Goal: Navigation & Orientation: Understand site structure

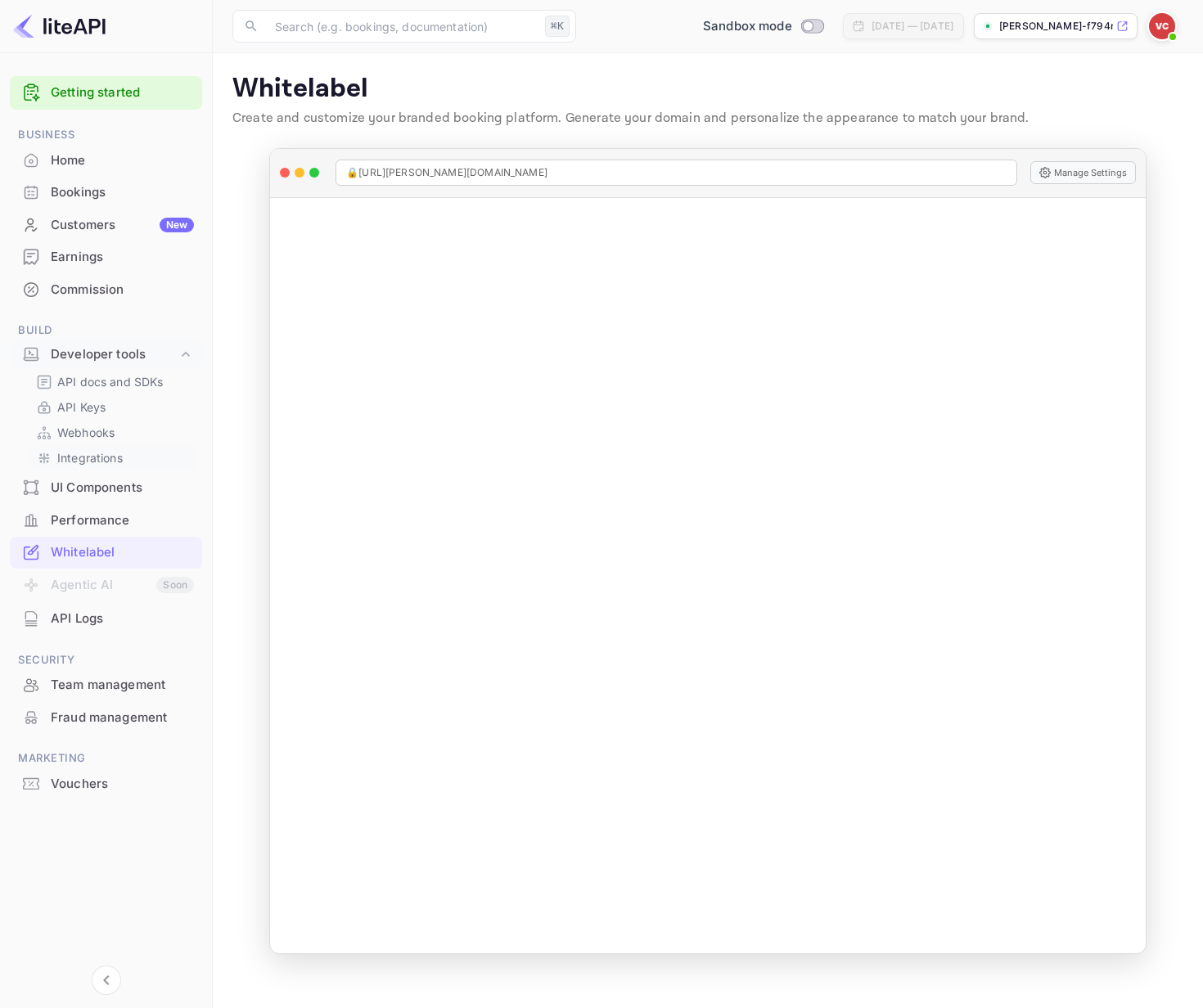
click at [92, 464] on p "Integrations" at bounding box center [89, 457] width 65 height 17
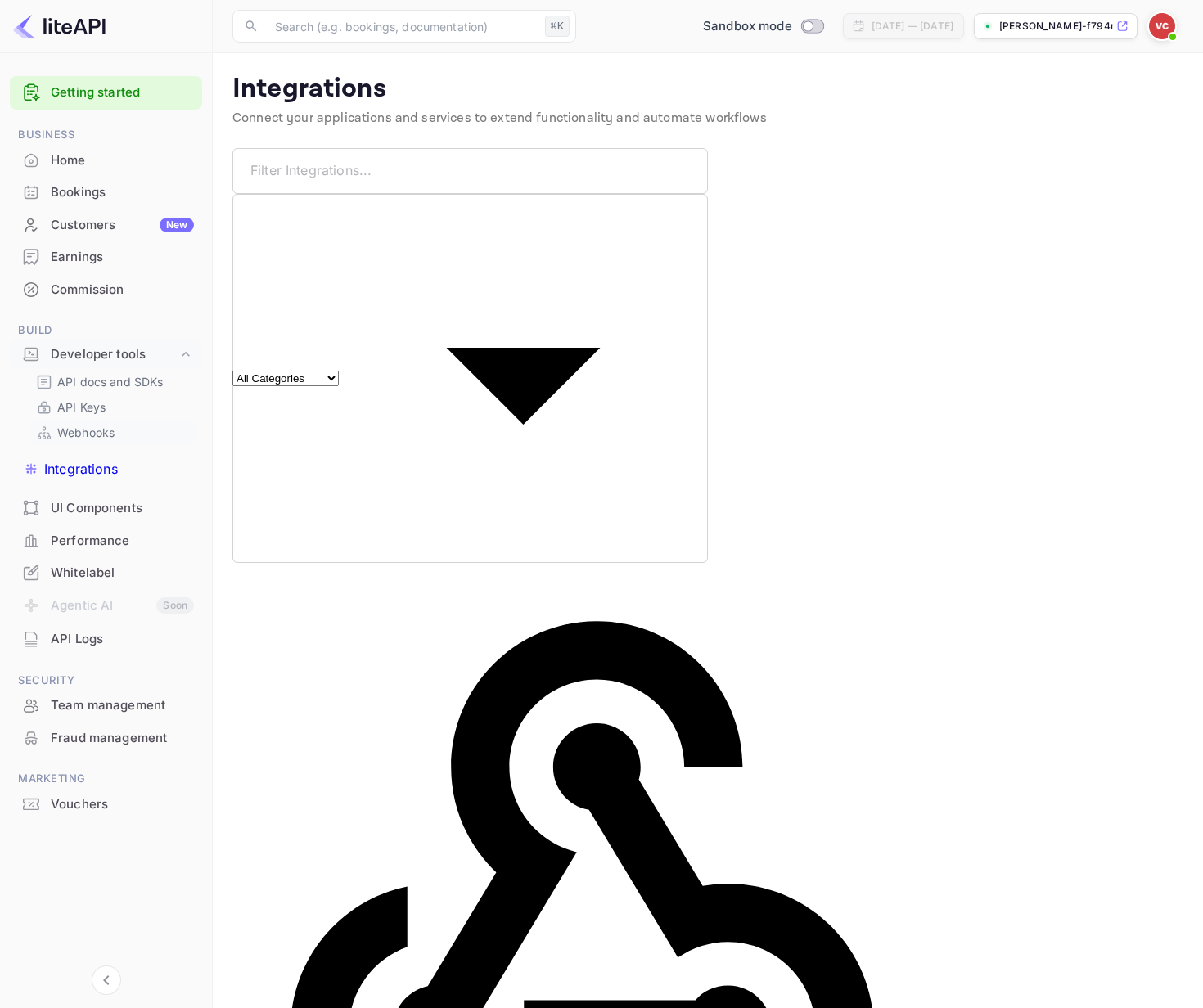
click at [92, 437] on p "Webhooks" at bounding box center [85, 432] width 57 height 17
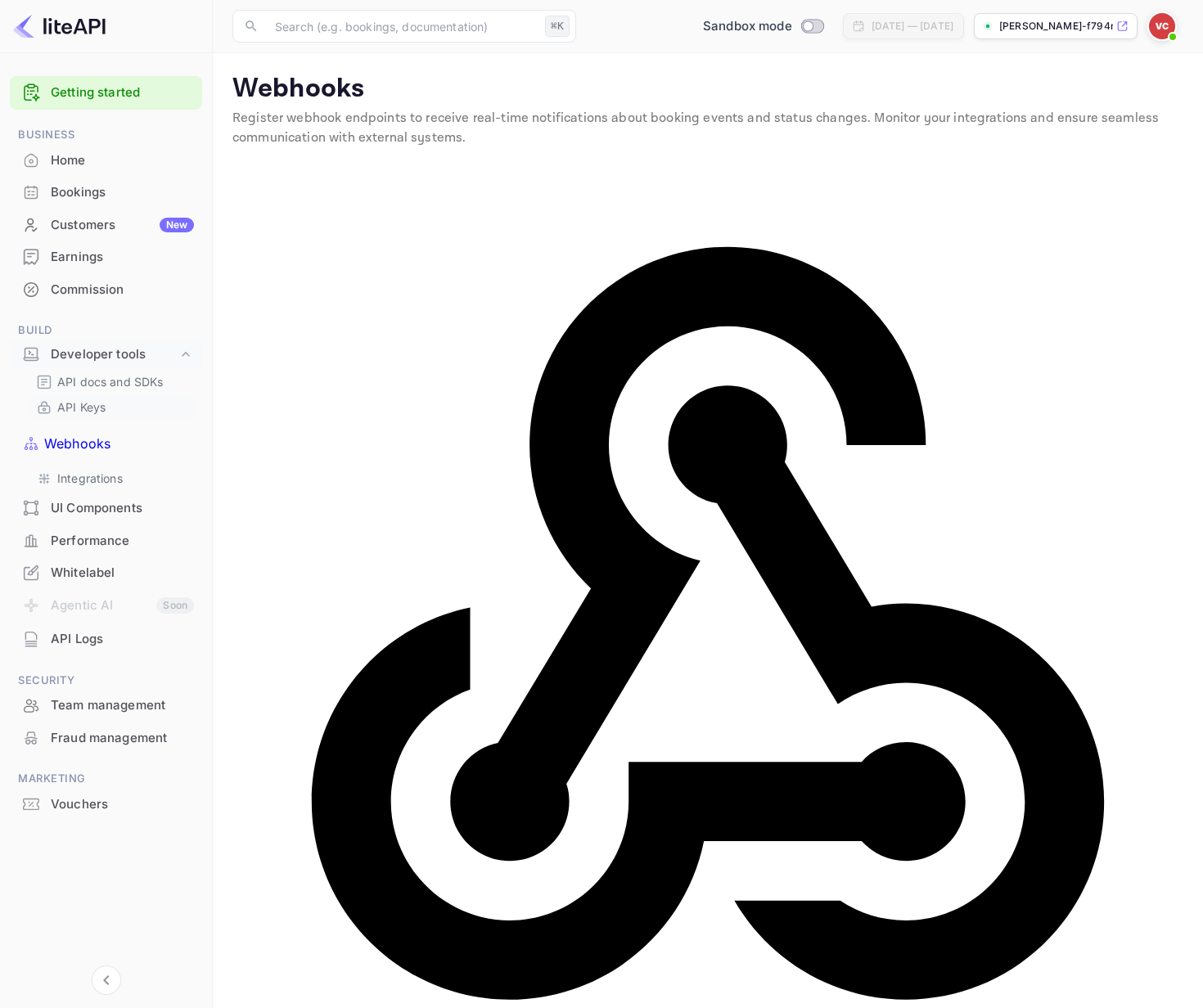
click at [93, 405] on p "API Keys" at bounding box center [81, 406] width 49 height 17
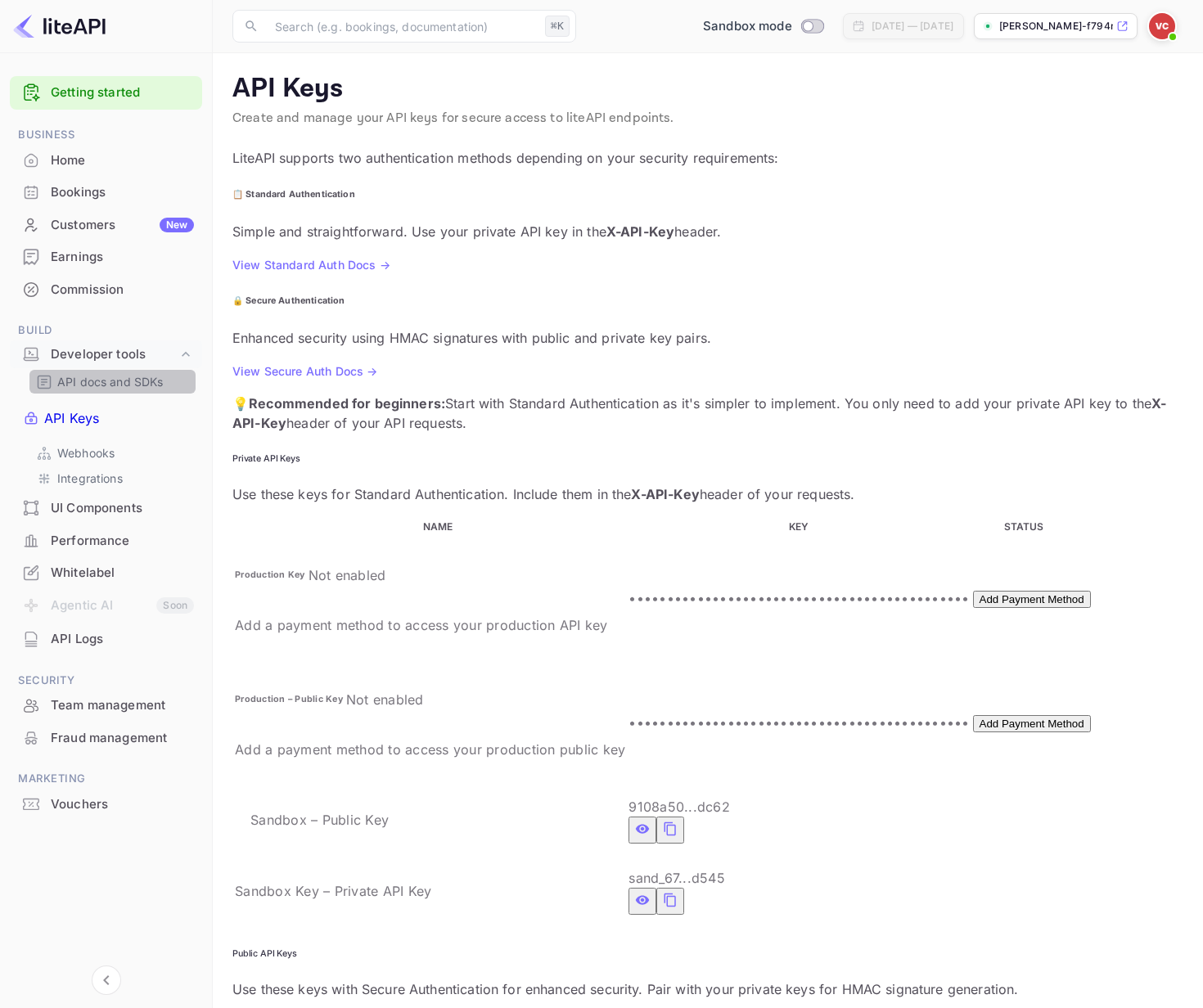
click at [96, 381] on p "API docs and SDKs" at bounding box center [110, 382] width 106 height 17
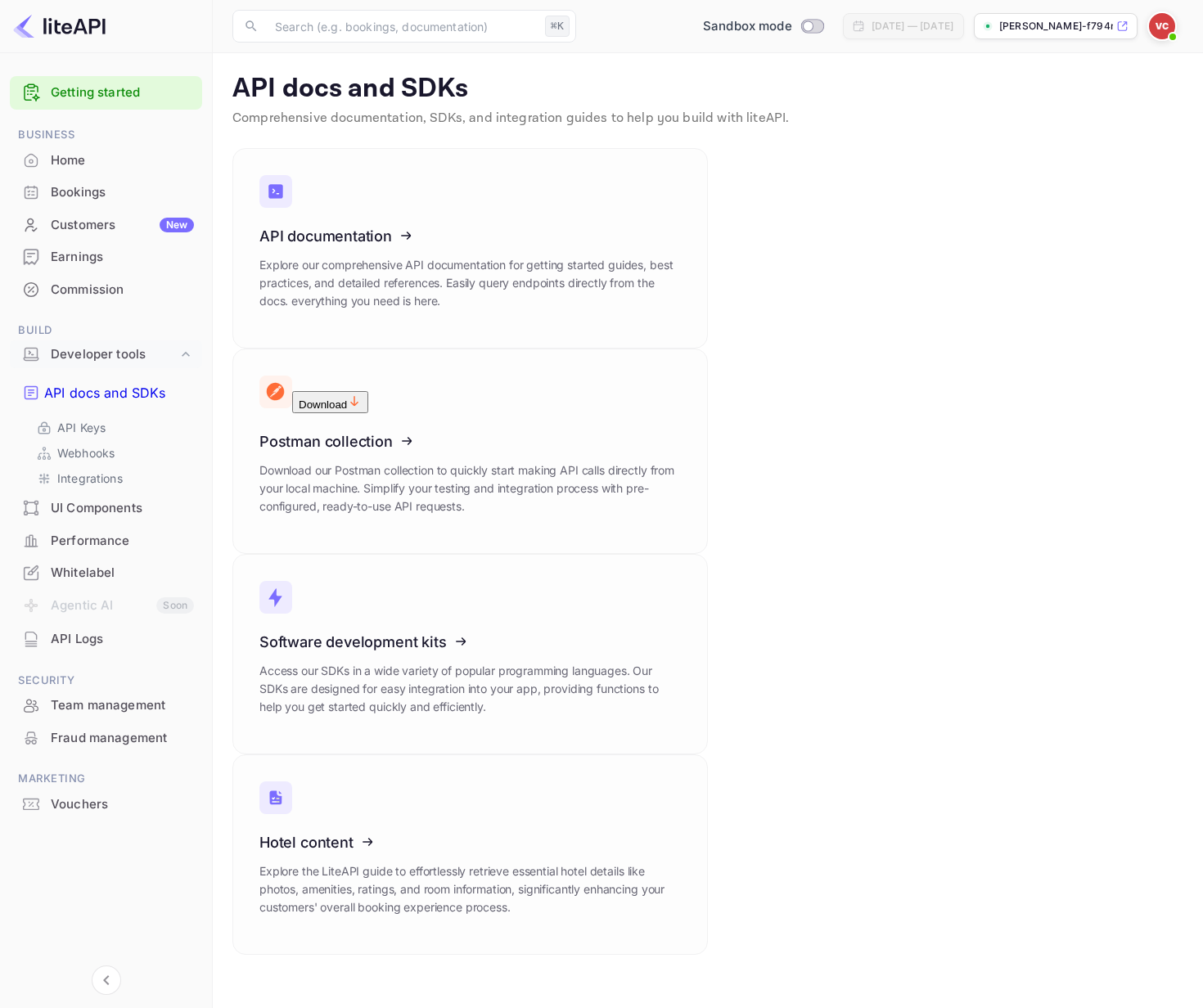
click at [90, 525] on div "Performance" at bounding box center [106, 541] width 192 height 32
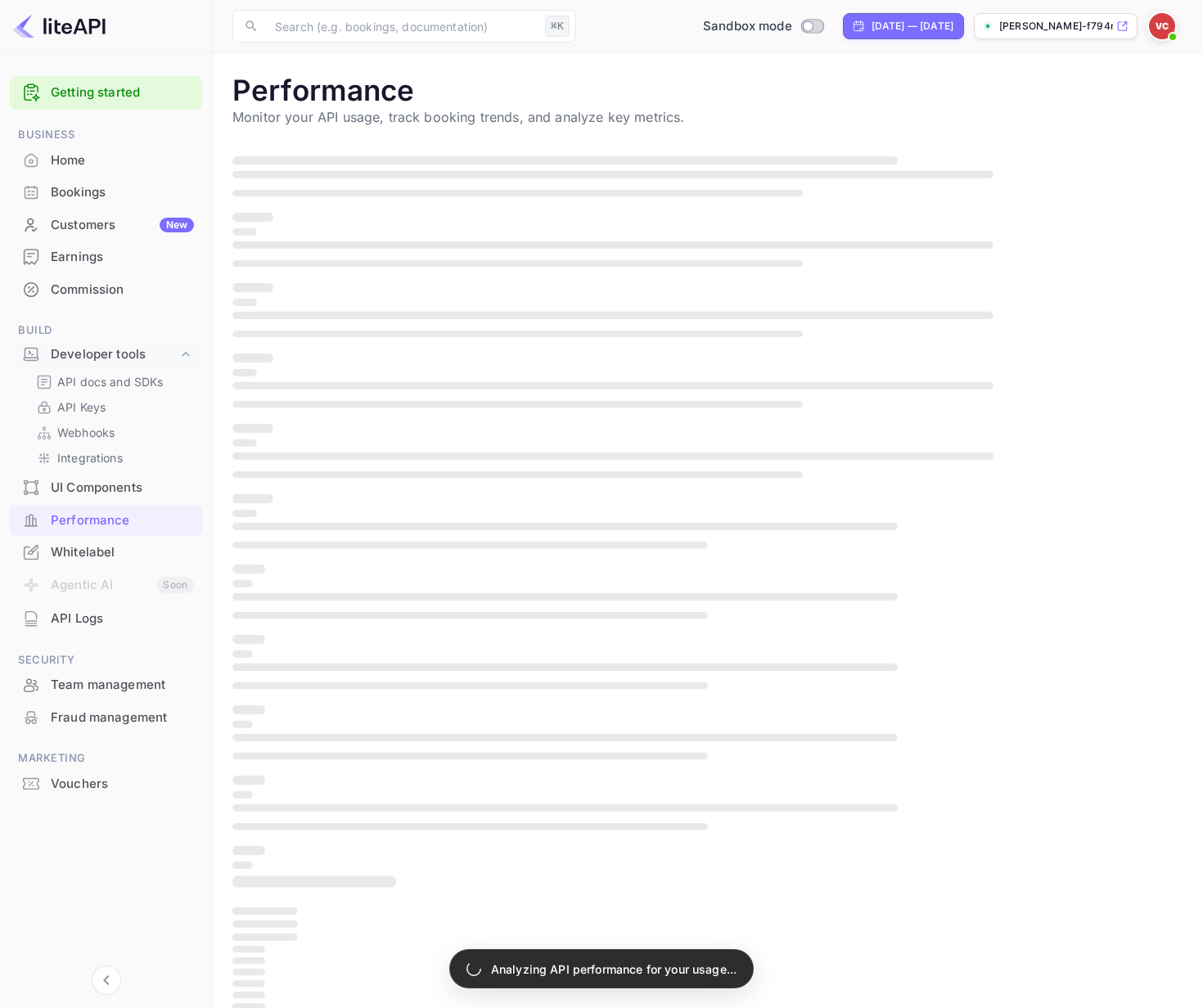
click at [95, 482] on div "UI Components" at bounding box center [123, 488] width 143 height 19
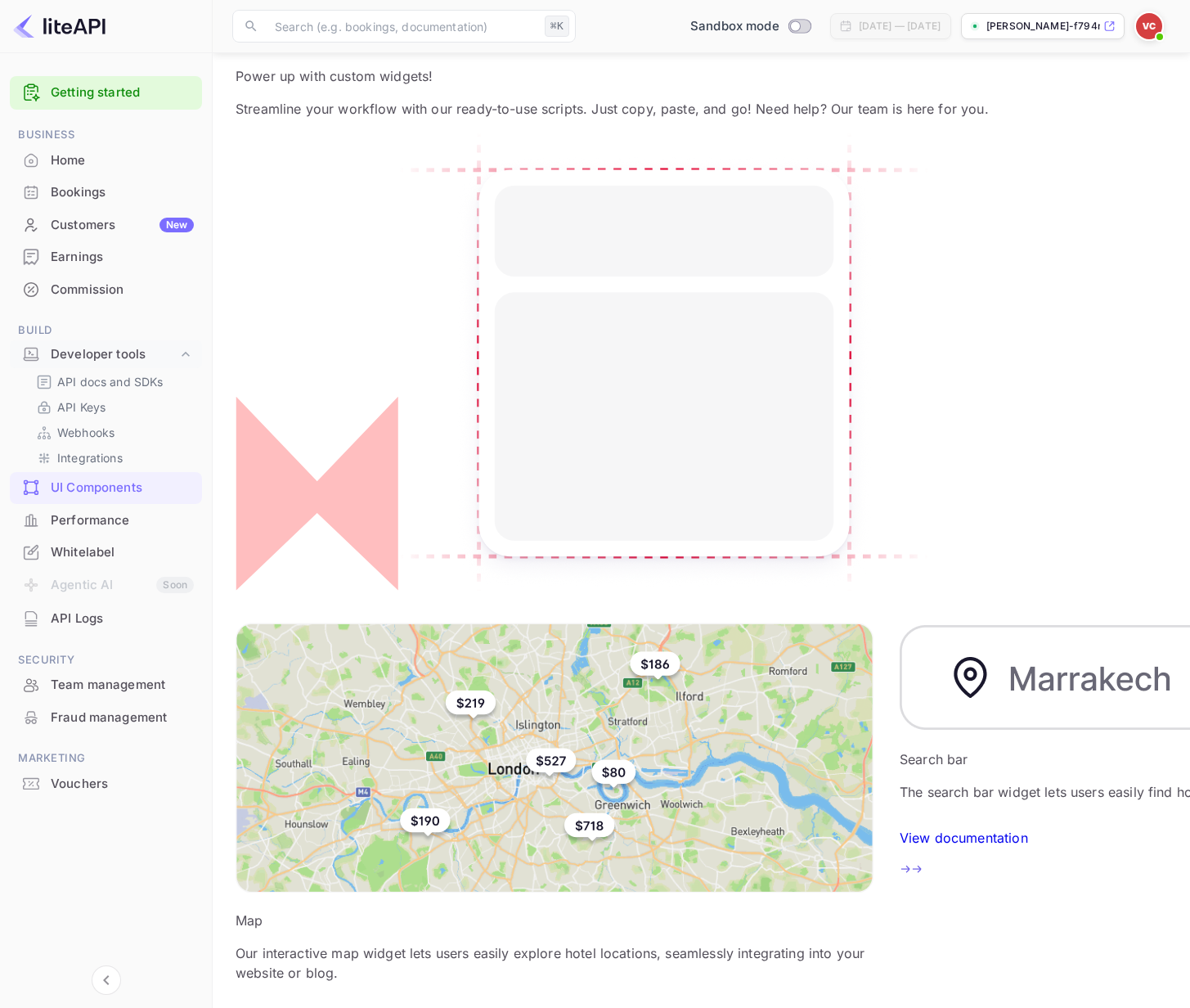
scroll to position [91, 0]
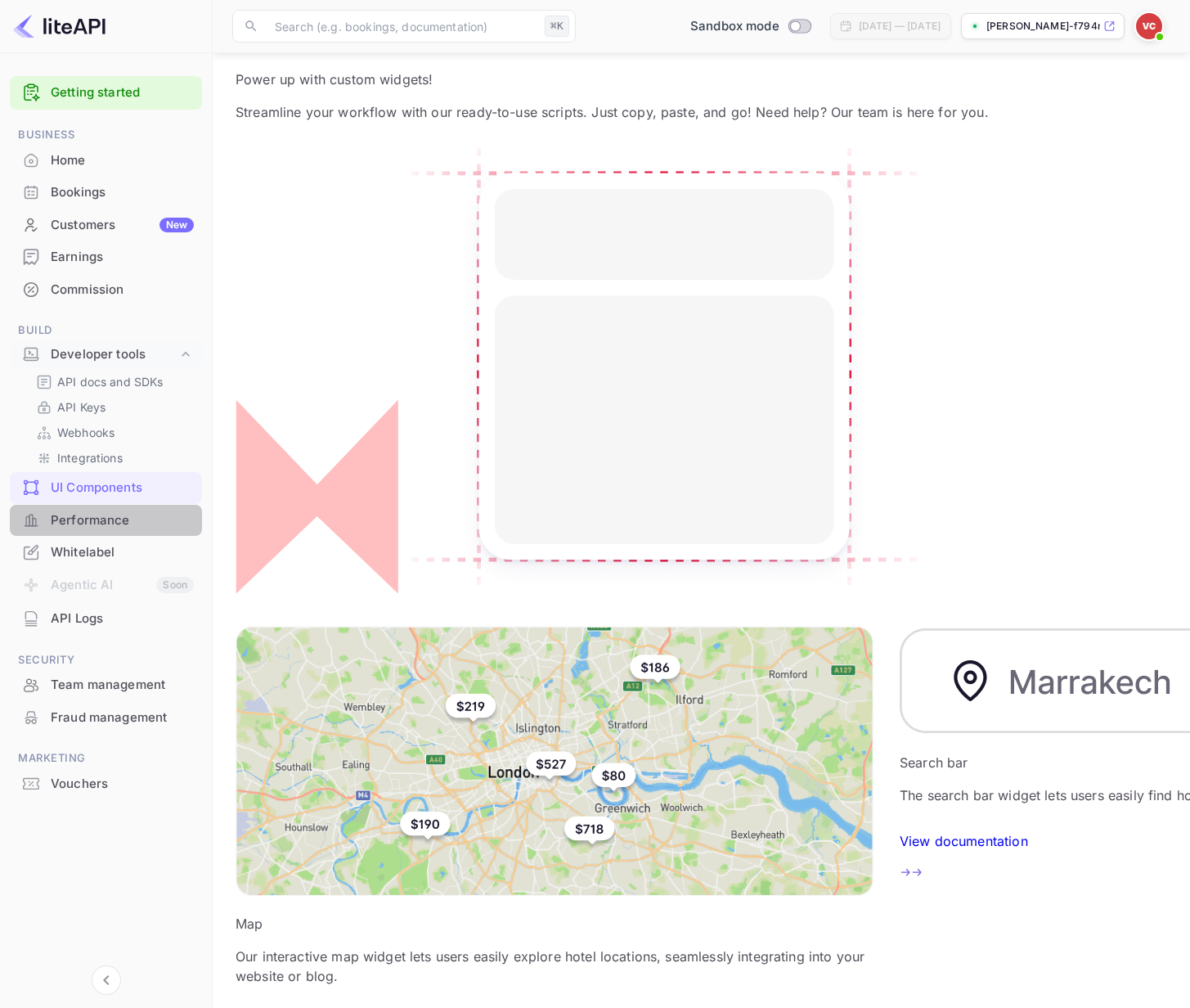
click at [119, 515] on div "Performance" at bounding box center [123, 520] width 143 height 19
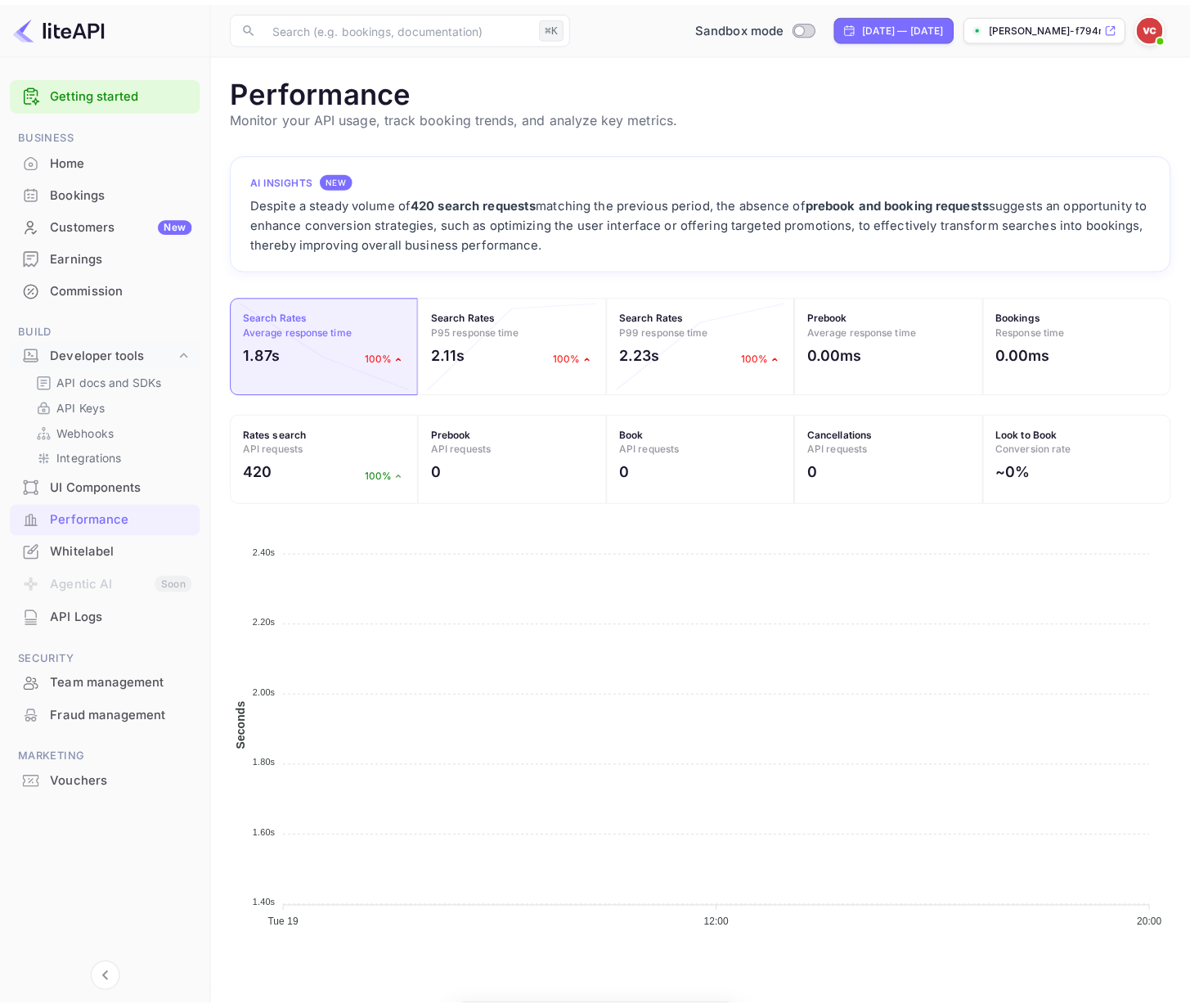
scroll to position [409, 938]
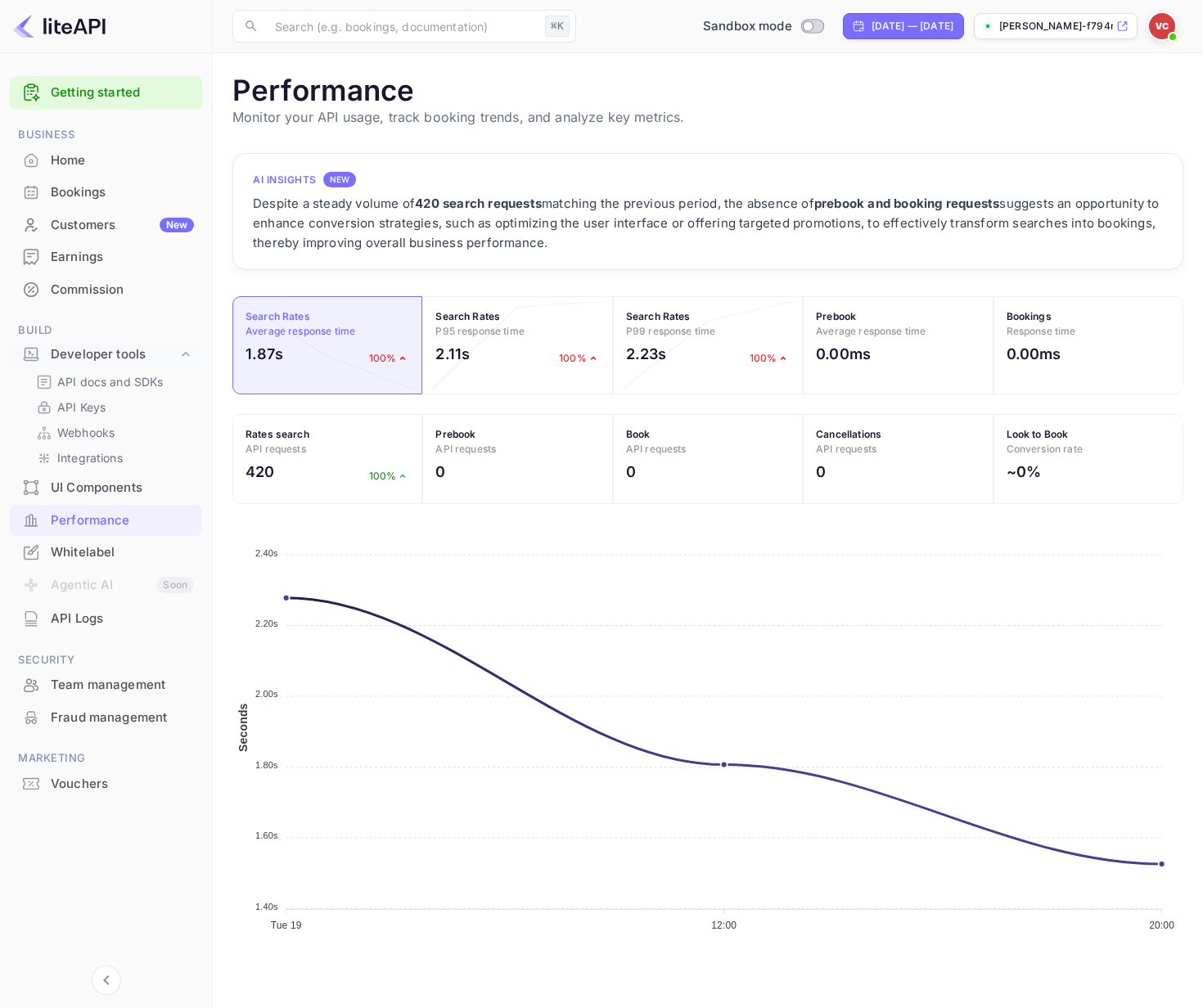
click at [94, 685] on div "Team management" at bounding box center [123, 685] width 143 height 19
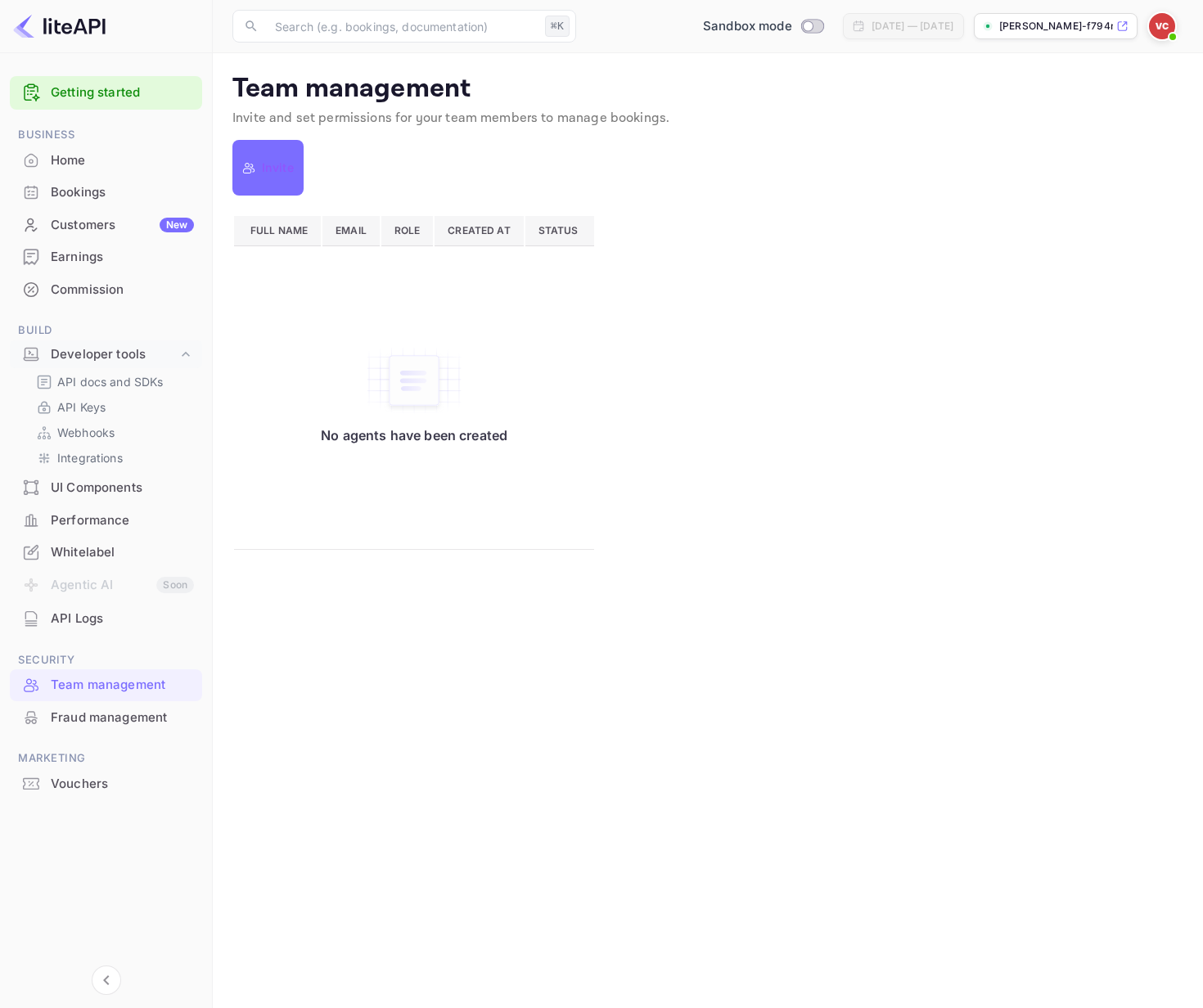
click at [273, 173] on p "Invite" at bounding box center [278, 168] width 32 height 20
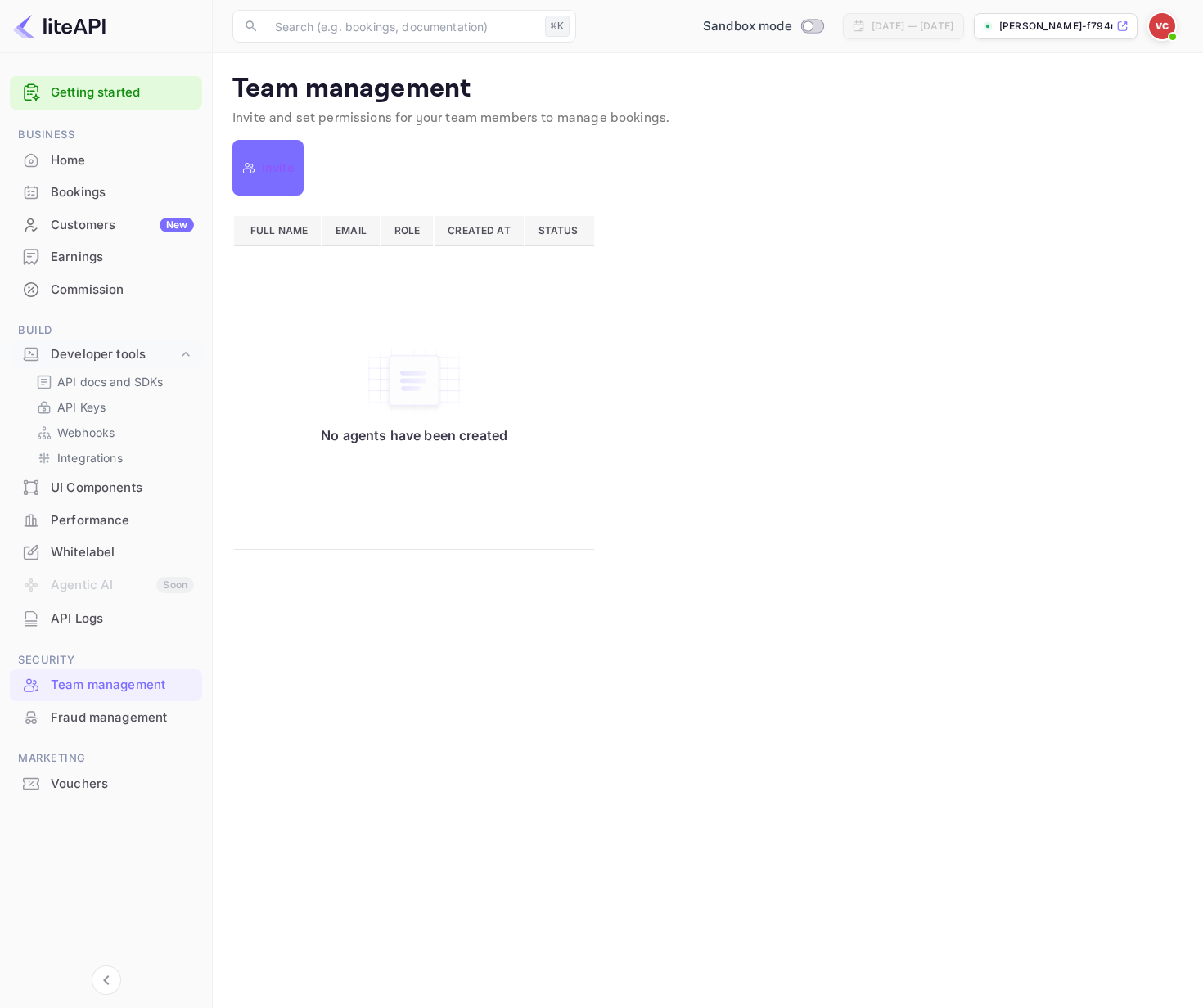
click at [54, 199] on div "Bookings" at bounding box center [123, 192] width 143 height 19
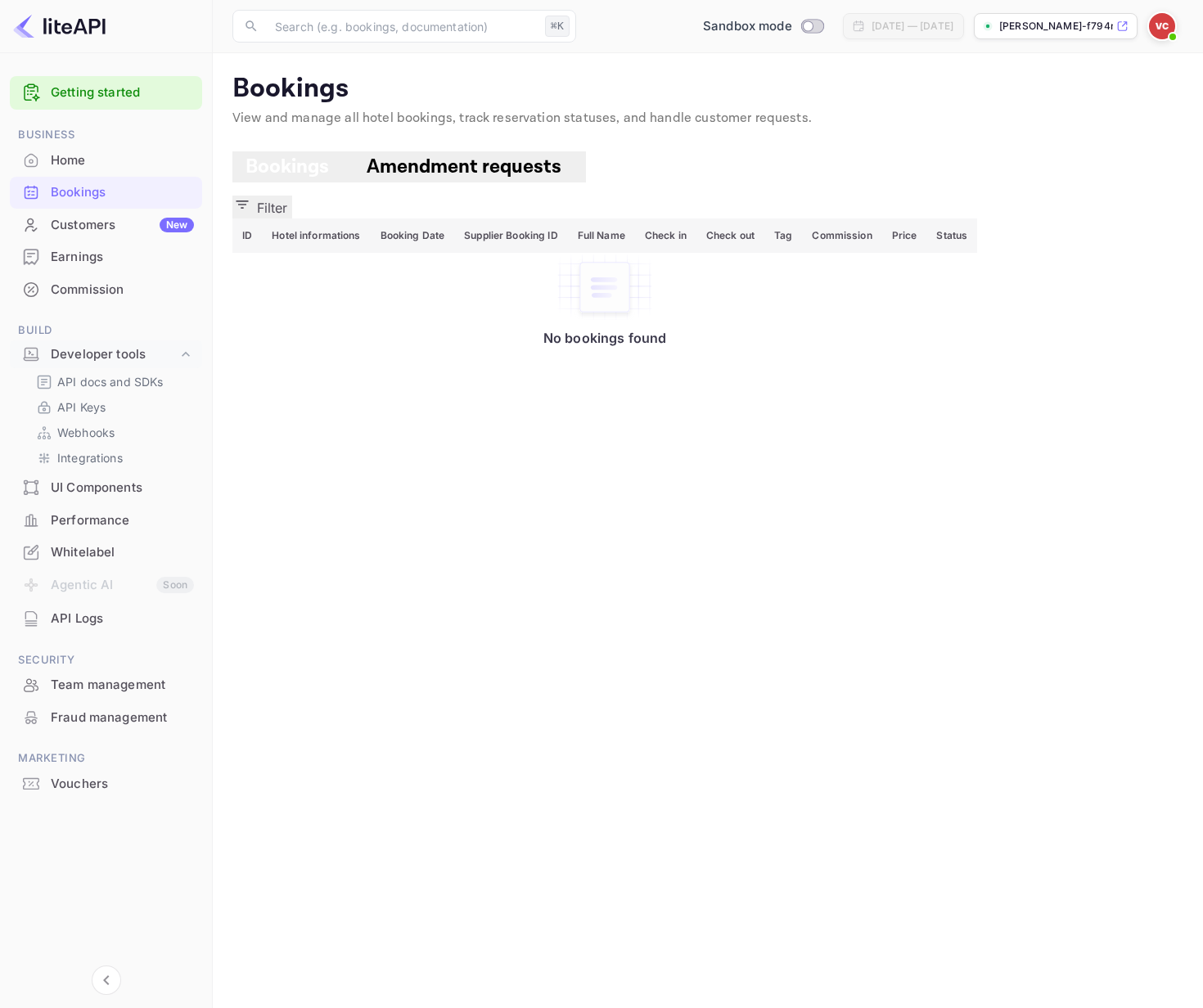
click at [106, 168] on div "Home" at bounding box center [123, 161] width 143 height 19
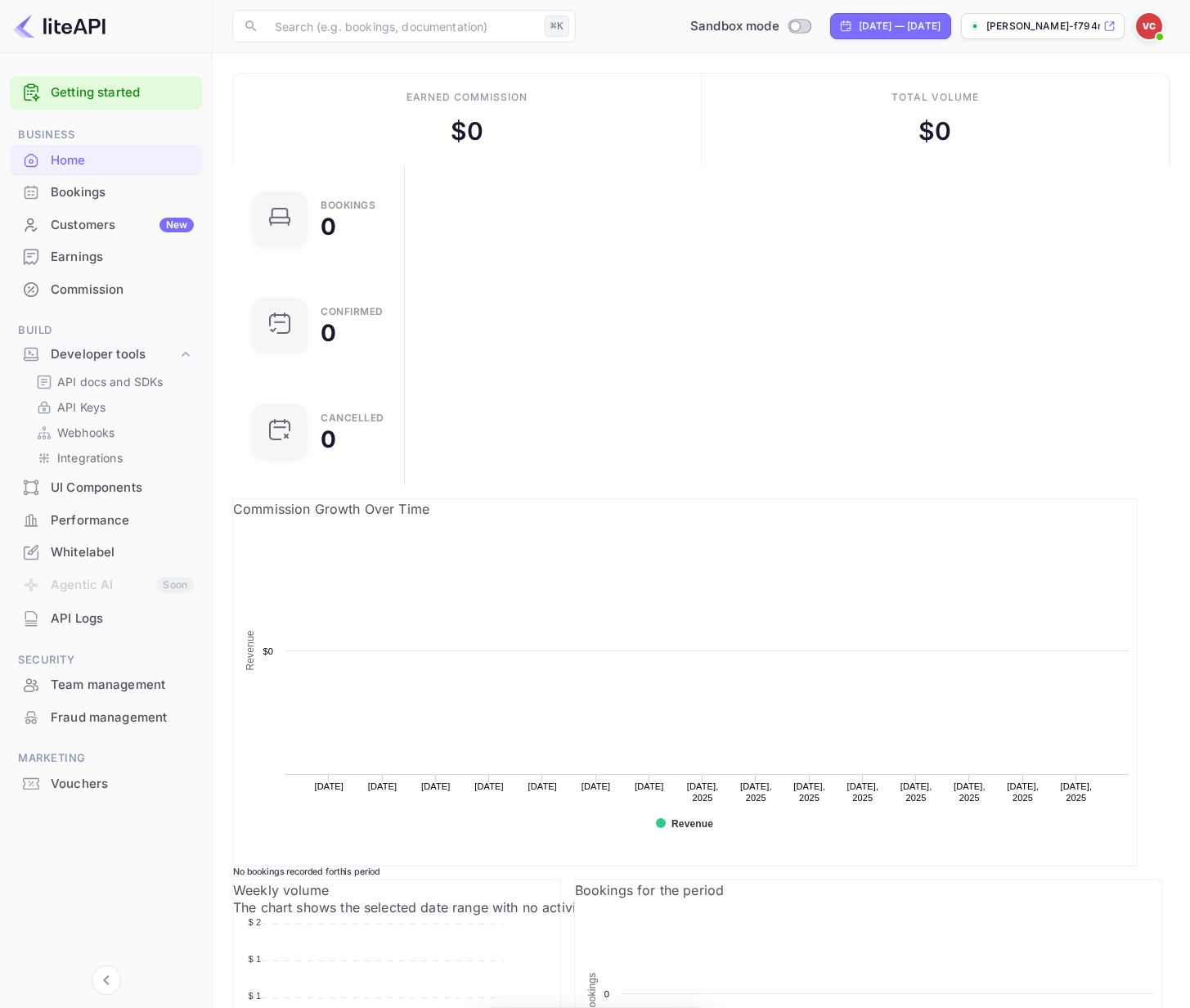
scroll to position [254, 289]
click at [88, 195] on div "Bookings" at bounding box center [123, 192] width 143 height 19
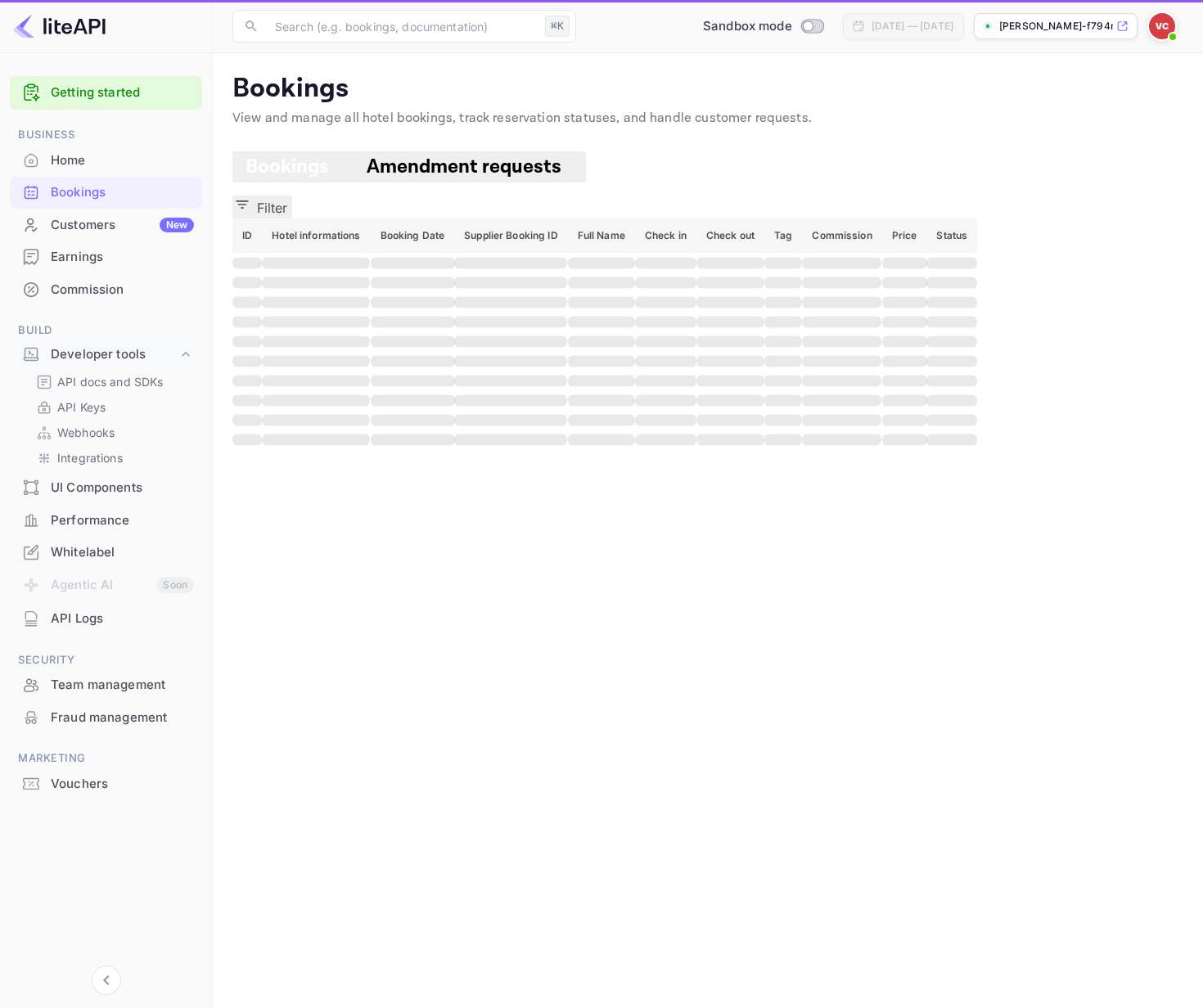
click at [88, 225] on div "Customers New" at bounding box center [123, 225] width 143 height 19
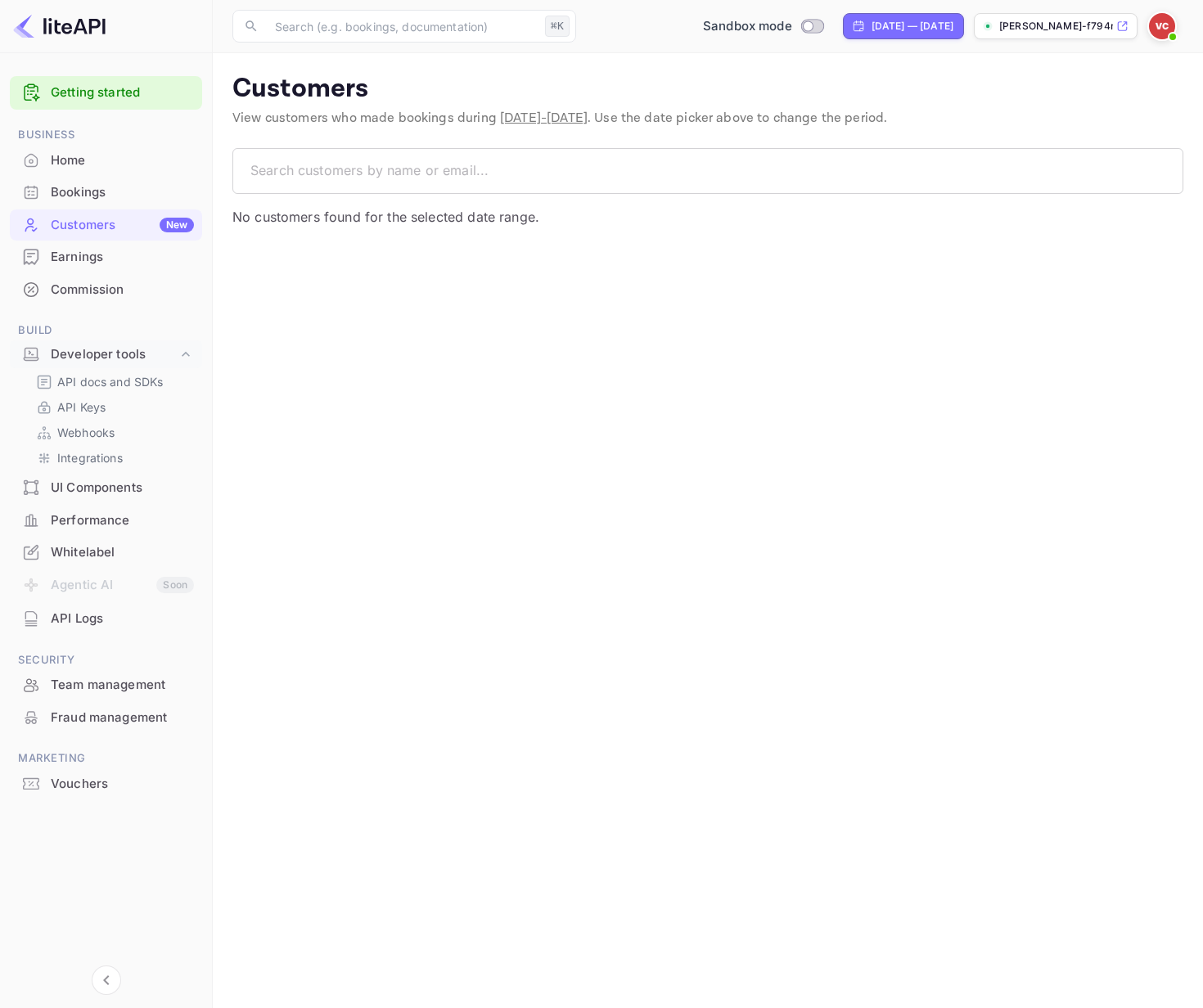
click at [141, 680] on div "Team management" at bounding box center [123, 685] width 143 height 19
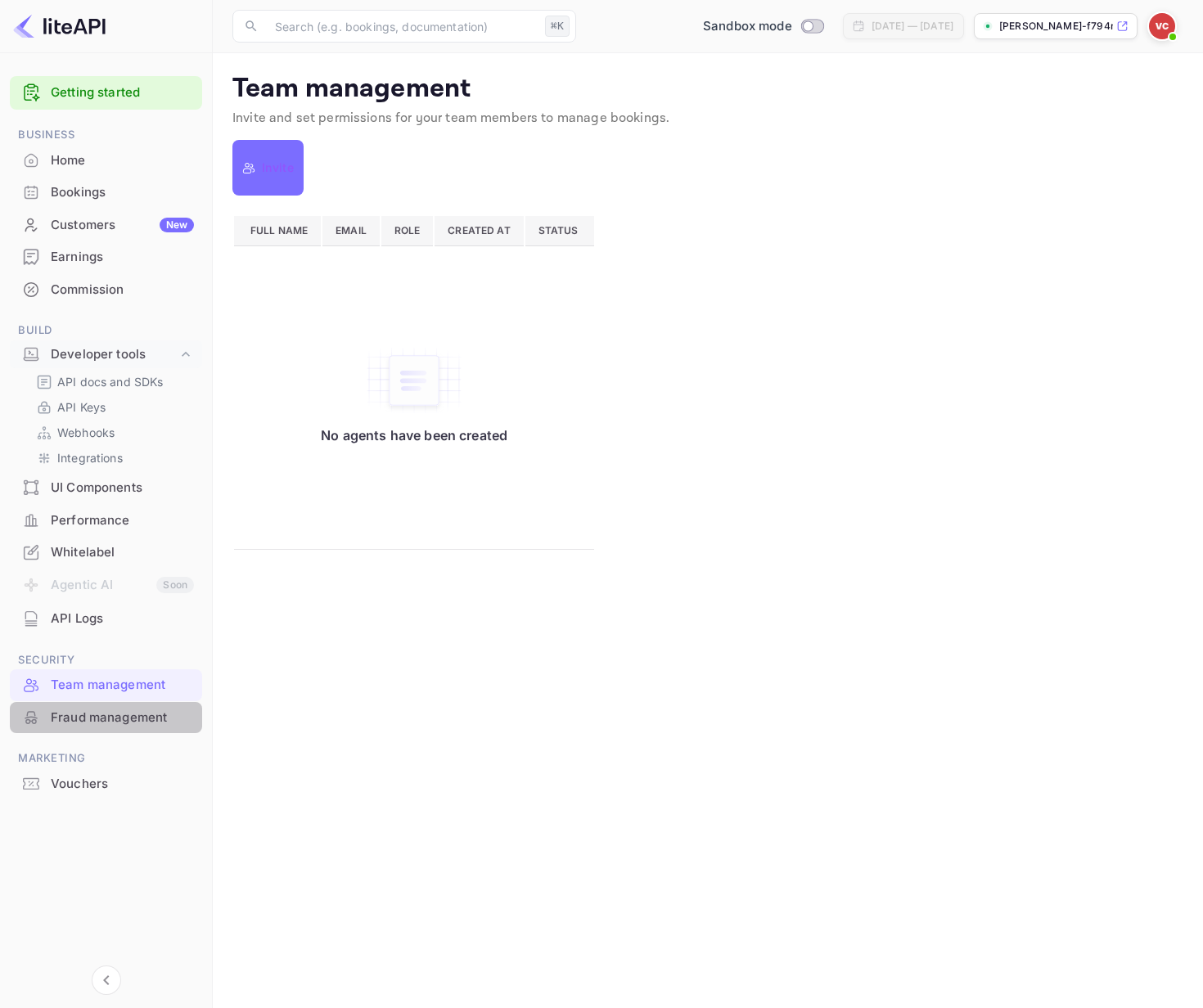
click at [136, 720] on div "Fraud management" at bounding box center [123, 717] width 143 height 19
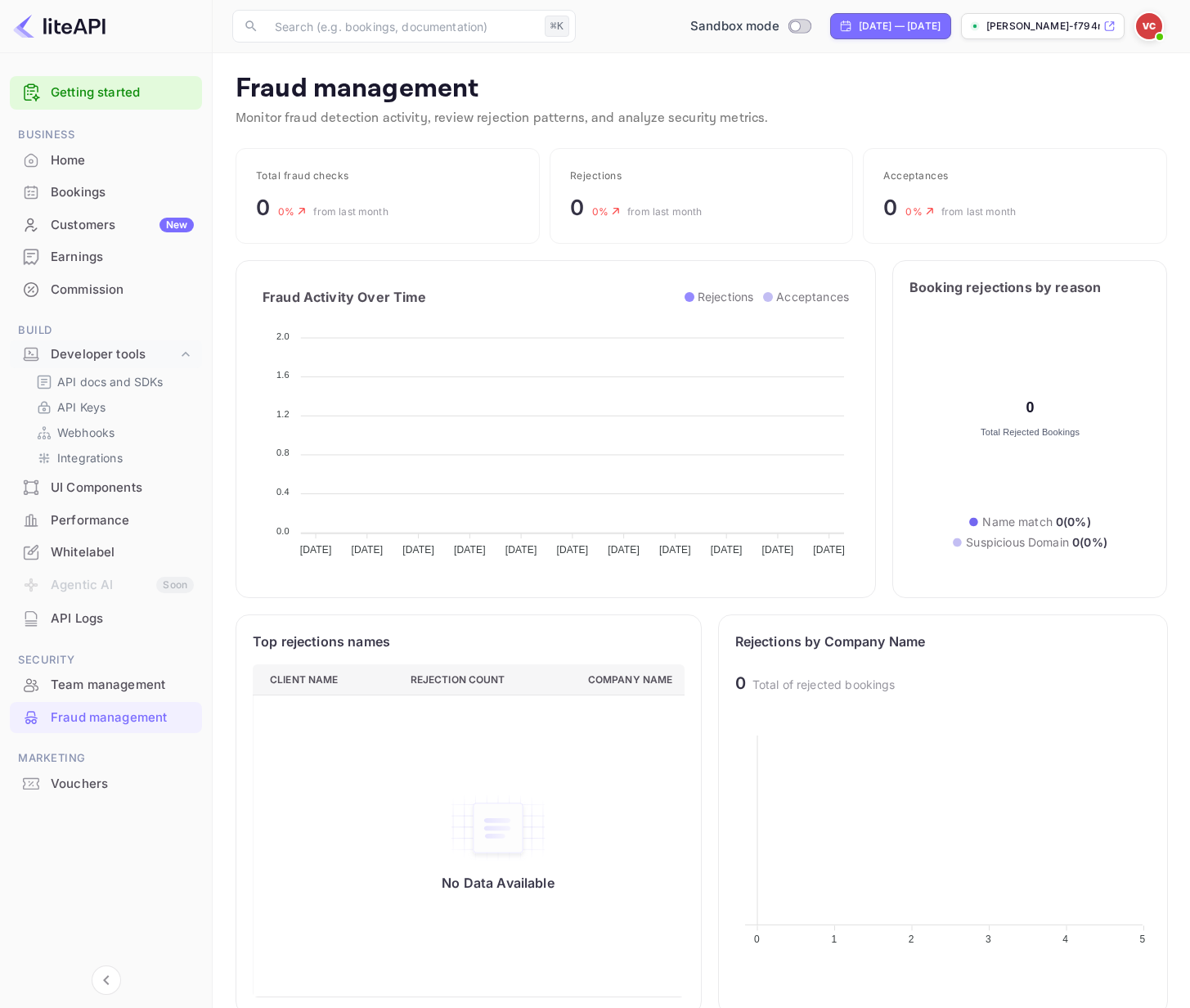
scroll to position [13, 13]
click at [96, 785] on div "Vouchers" at bounding box center [123, 784] width 143 height 19
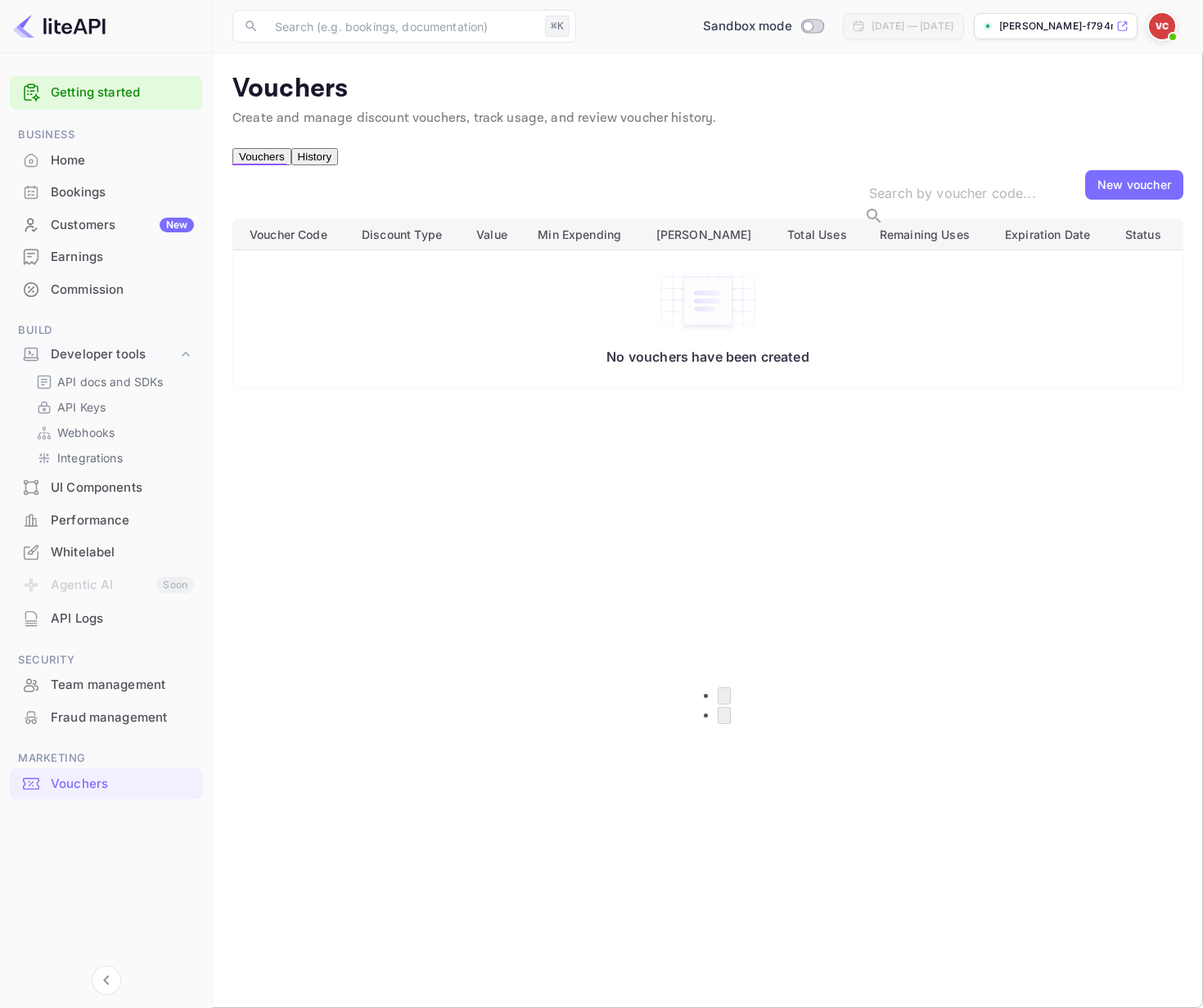
click at [120, 714] on div "Fraud management" at bounding box center [123, 717] width 143 height 19
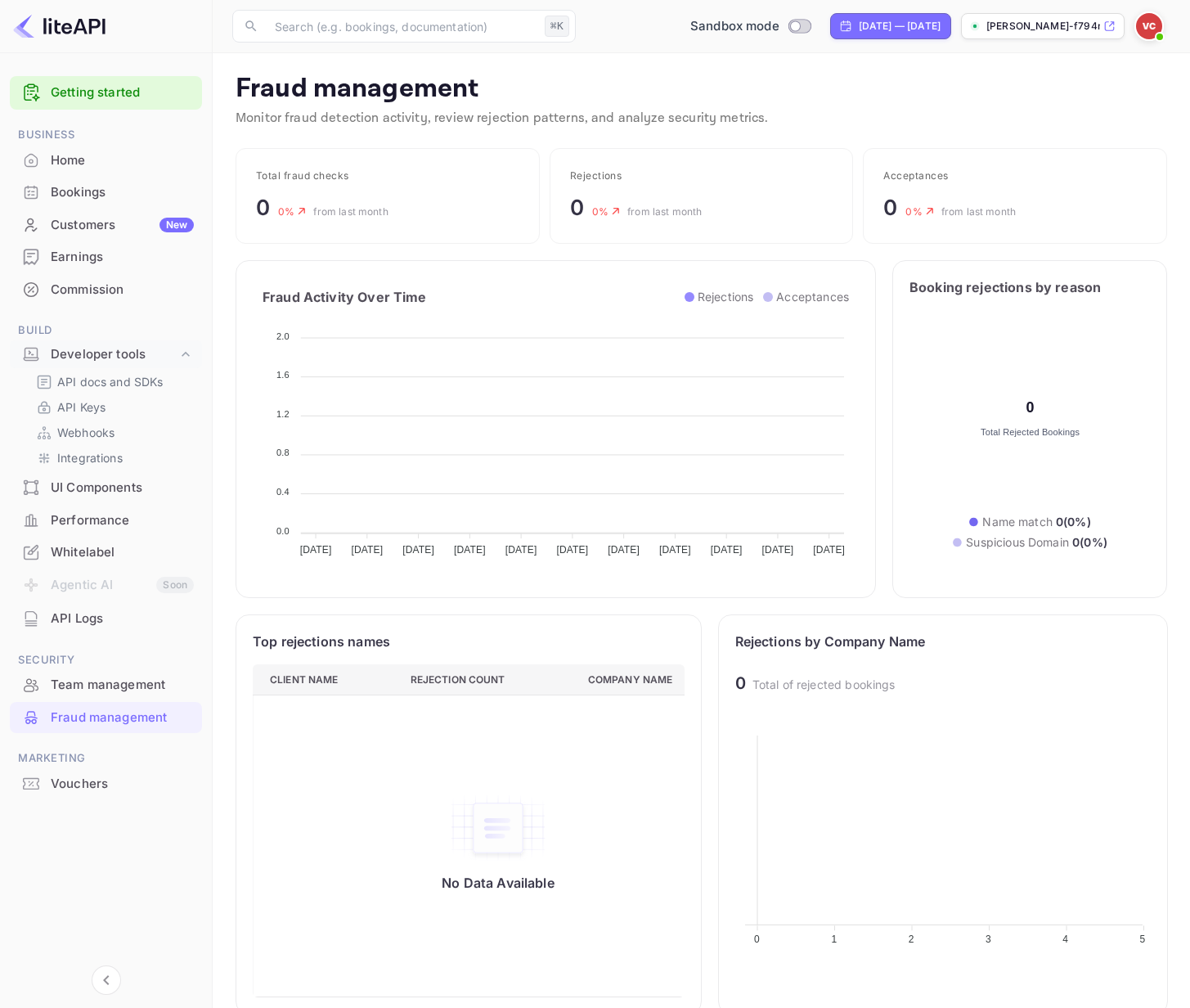
scroll to position [324, 403]
click at [128, 682] on div "Team management" at bounding box center [123, 685] width 143 height 19
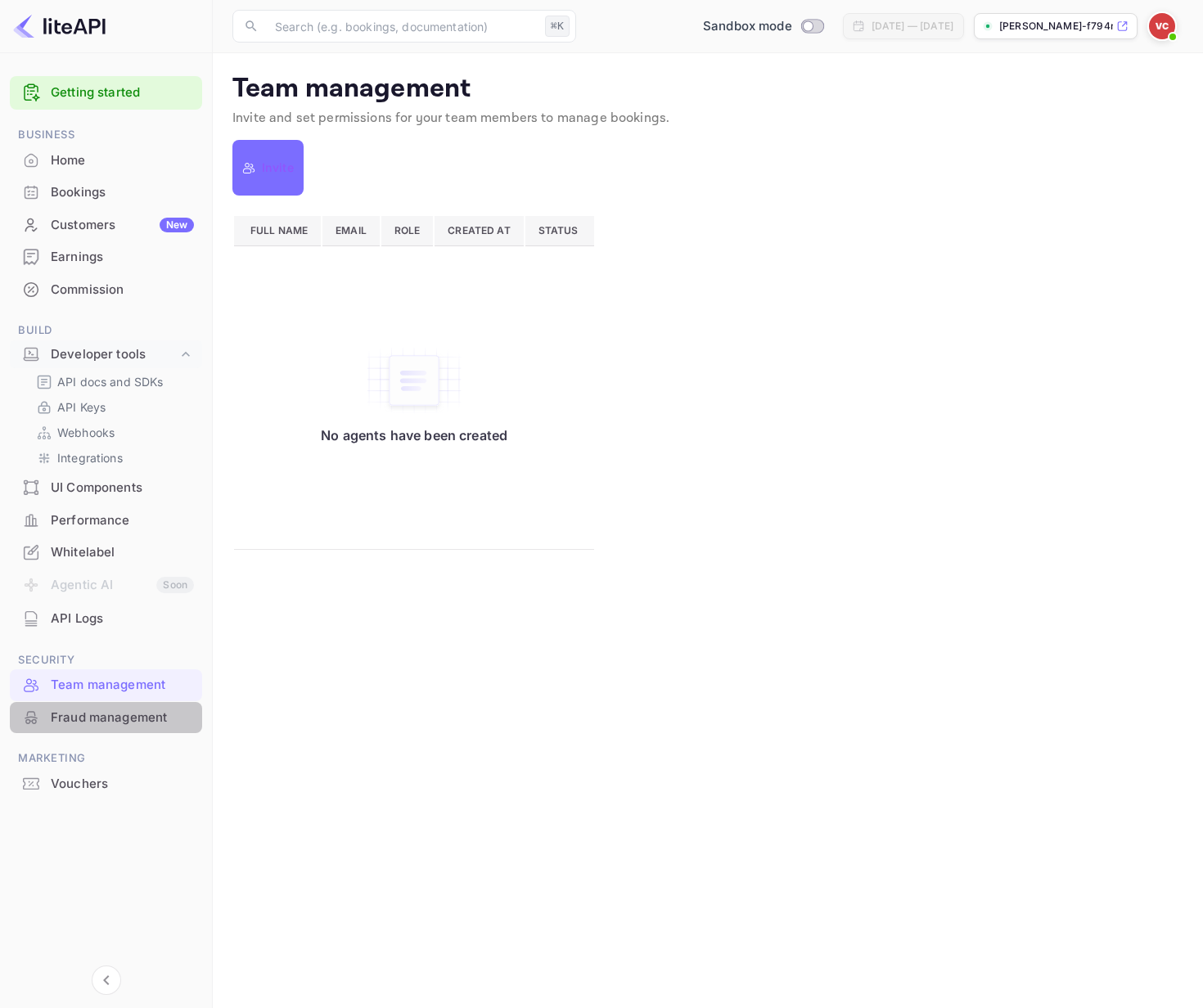
click at [110, 711] on div "Fraud management" at bounding box center [123, 717] width 143 height 19
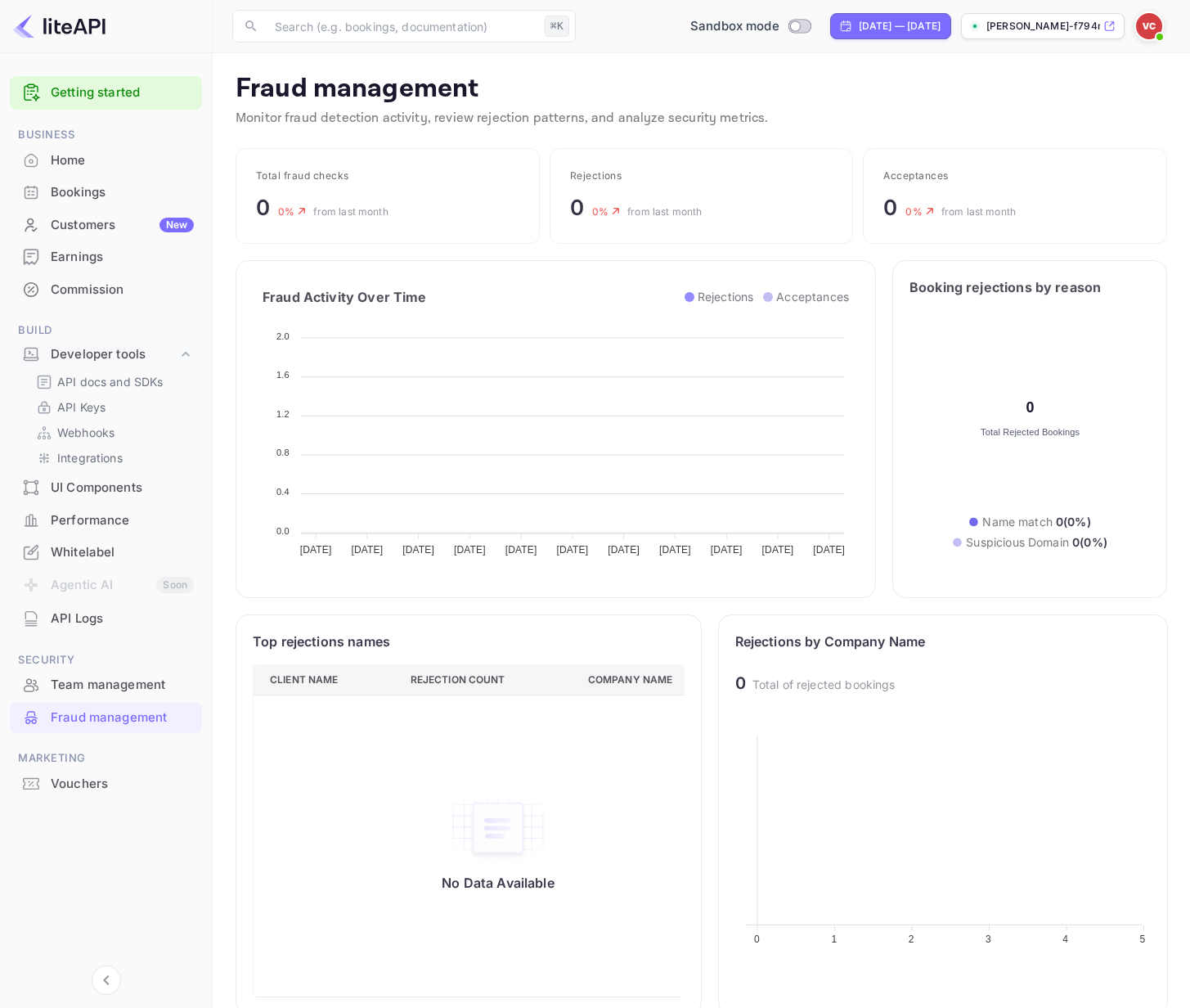
scroll to position [324, 403]
click at [97, 527] on div "Performance" at bounding box center [123, 520] width 143 height 19
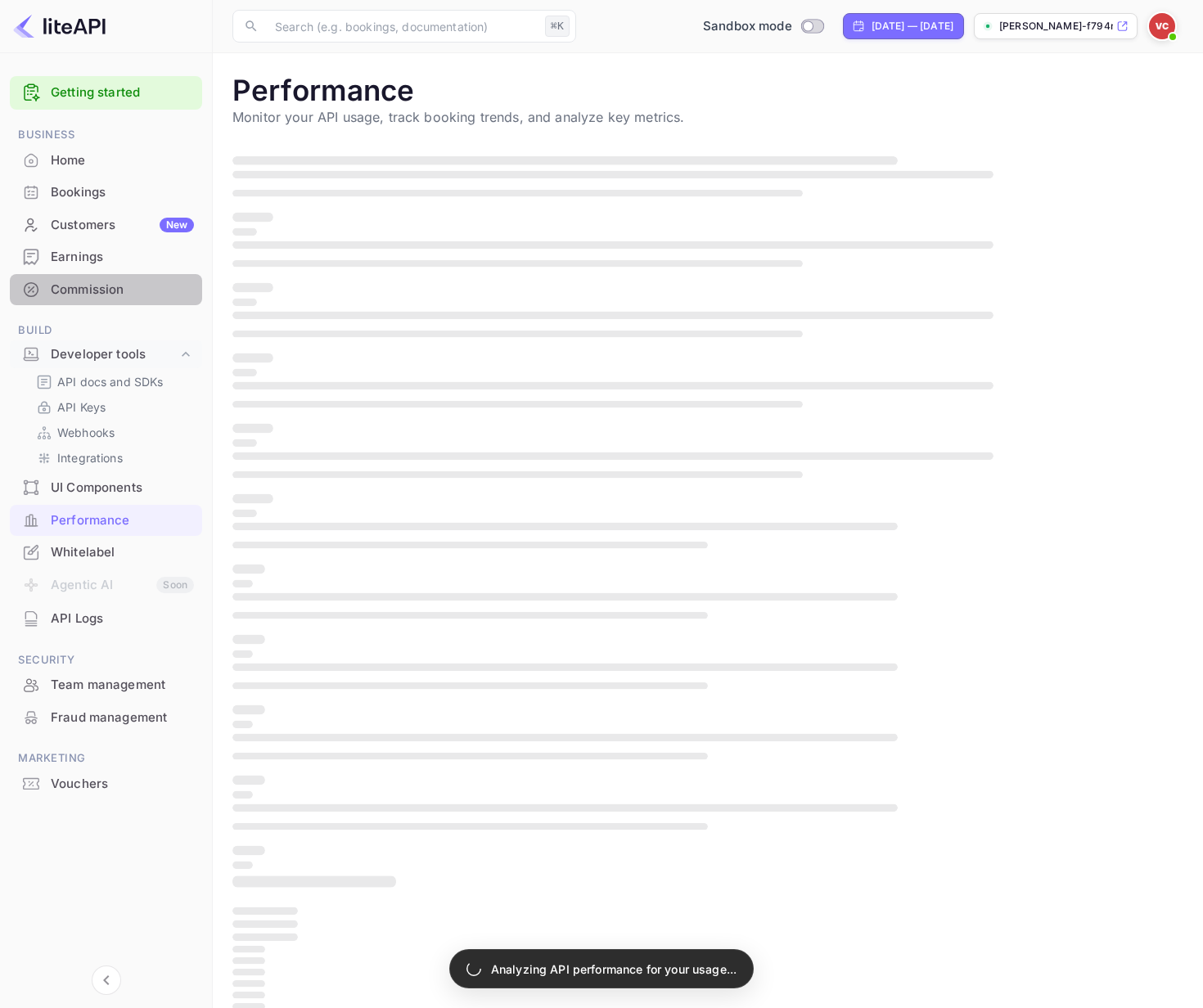
click at [73, 287] on div "Commission" at bounding box center [123, 289] width 143 height 19
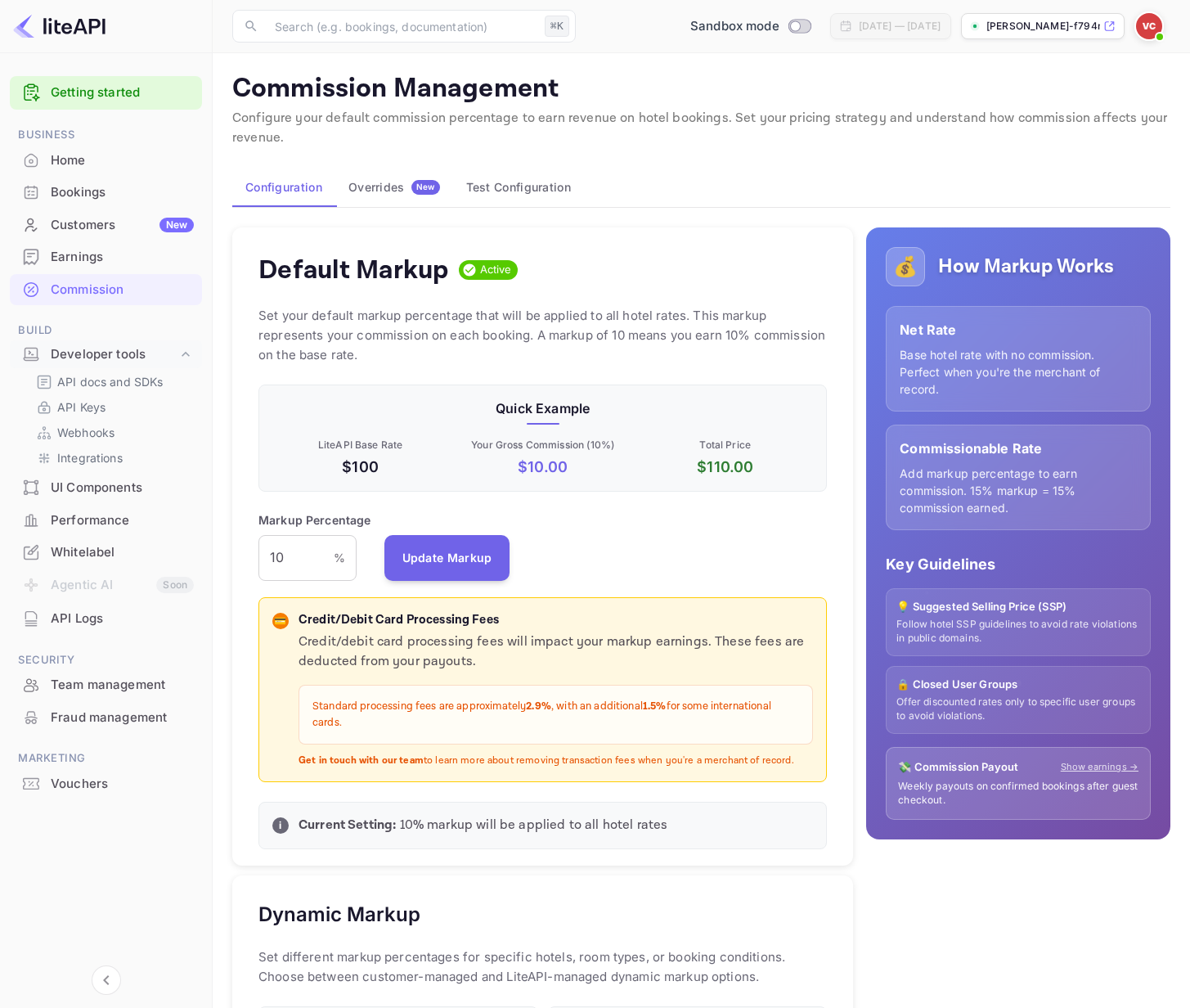
scroll to position [278, 557]
click at [76, 252] on div "Earnings" at bounding box center [123, 257] width 143 height 19
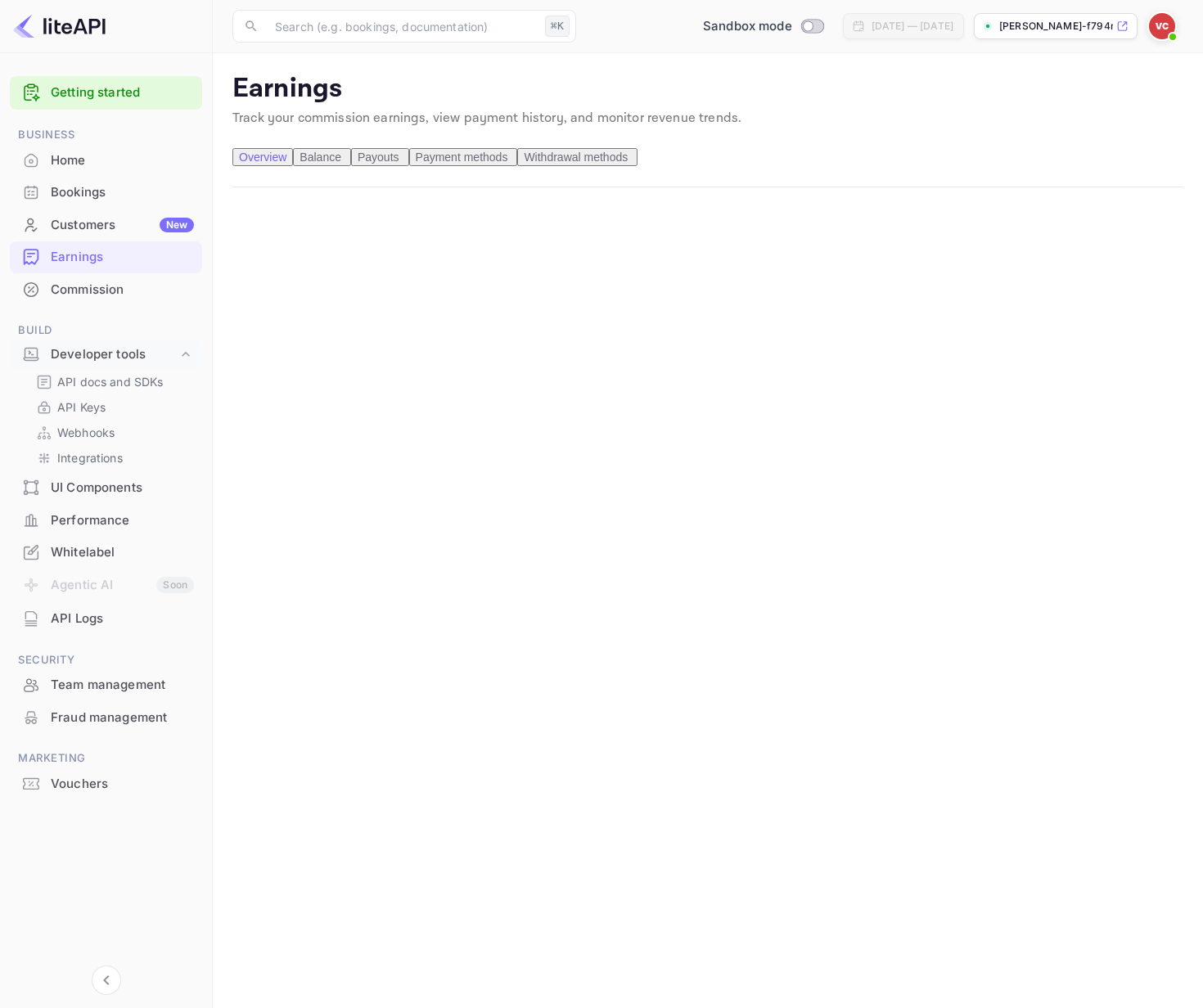
click at [508, 163] on span "Payment methods" at bounding box center [462, 157] width 92 height 13
click at [627, 163] on span "Withdrawal methods" at bounding box center [576, 157] width 104 height 13
click at [399, 163] on span "Payouts" at bounding box center [378, 157] width 42 height 13
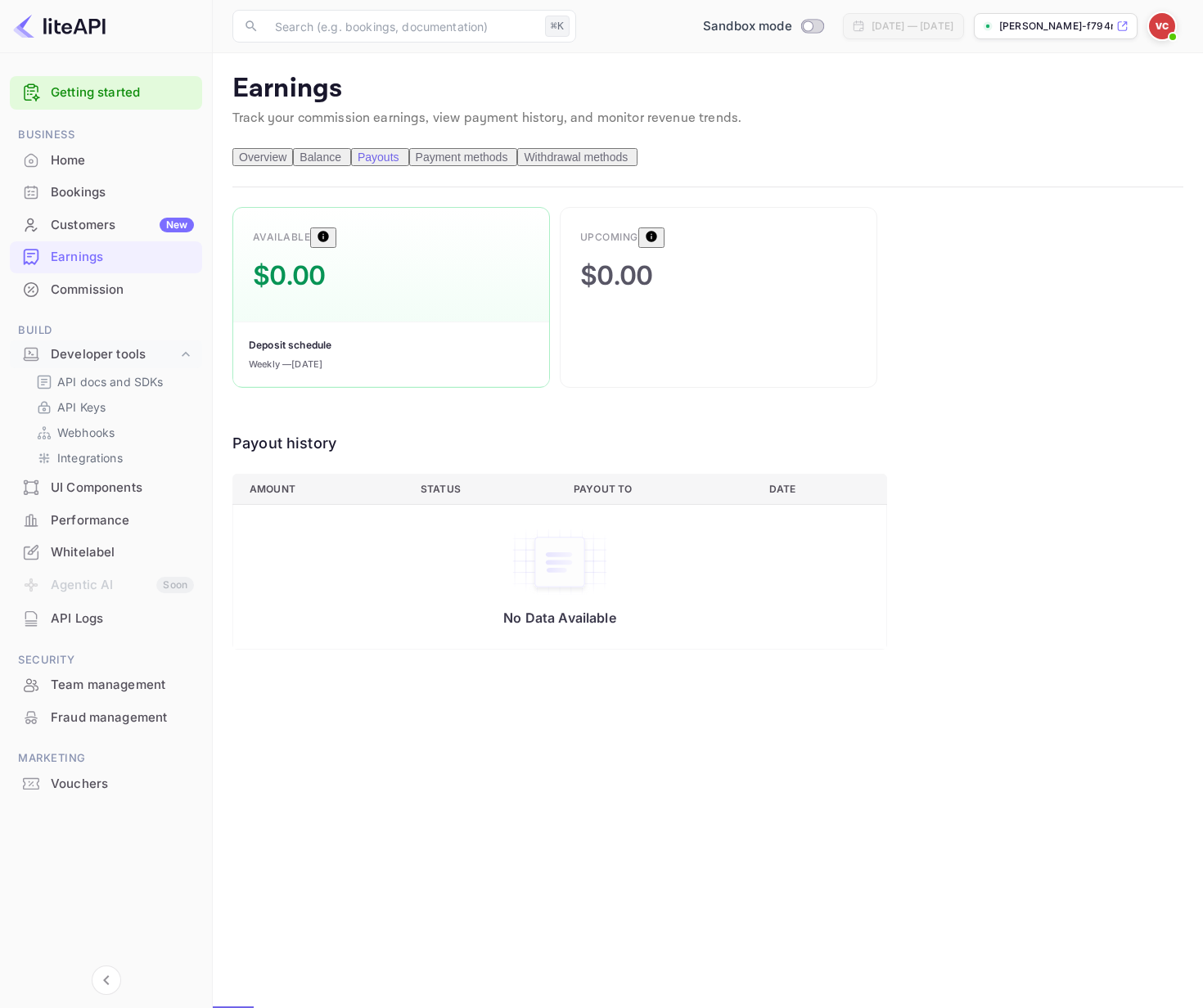
click at [341, 163] on span "Balance" at bounding box center [320, 157] width 42 height 13
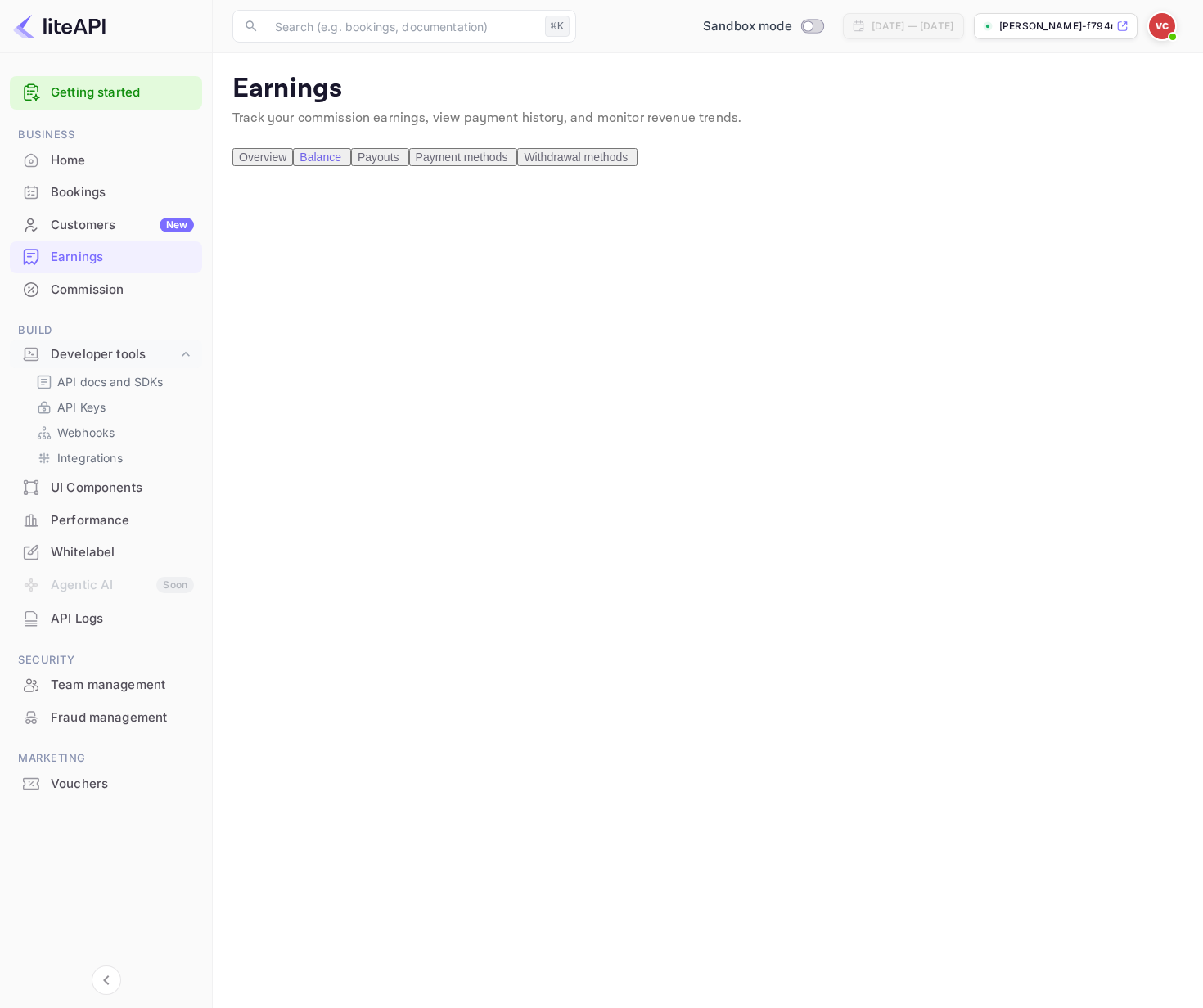
click at [266, 163] on span "Overview" at bounding box center [263, 157] width 48 height 13
click at [163, 190] on div "Bookings" at bounding box center [123, 192] width 143 height 19
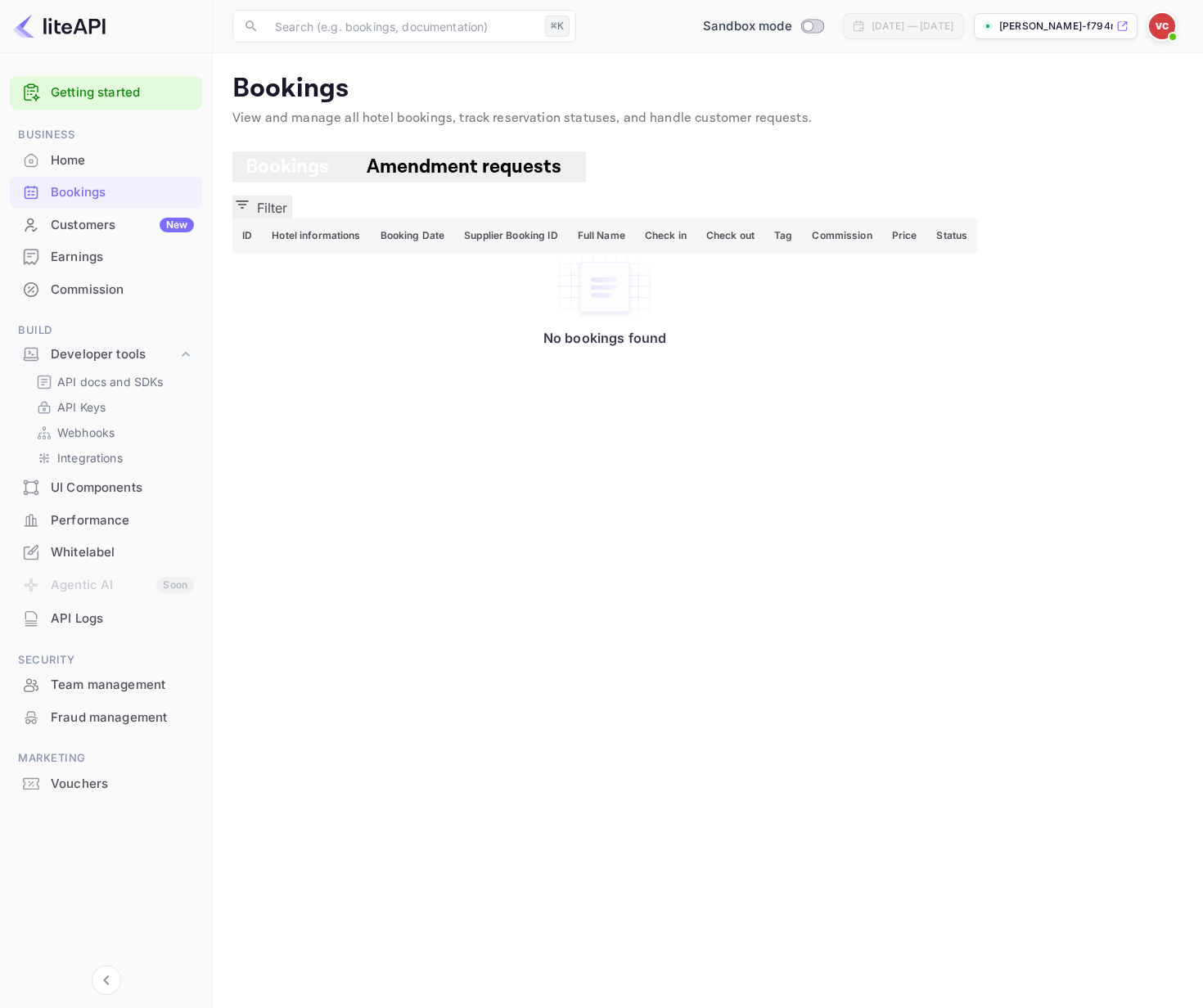
click at [106, 163] on div "Home" at bounding box center [123, 161] width 143 height 19
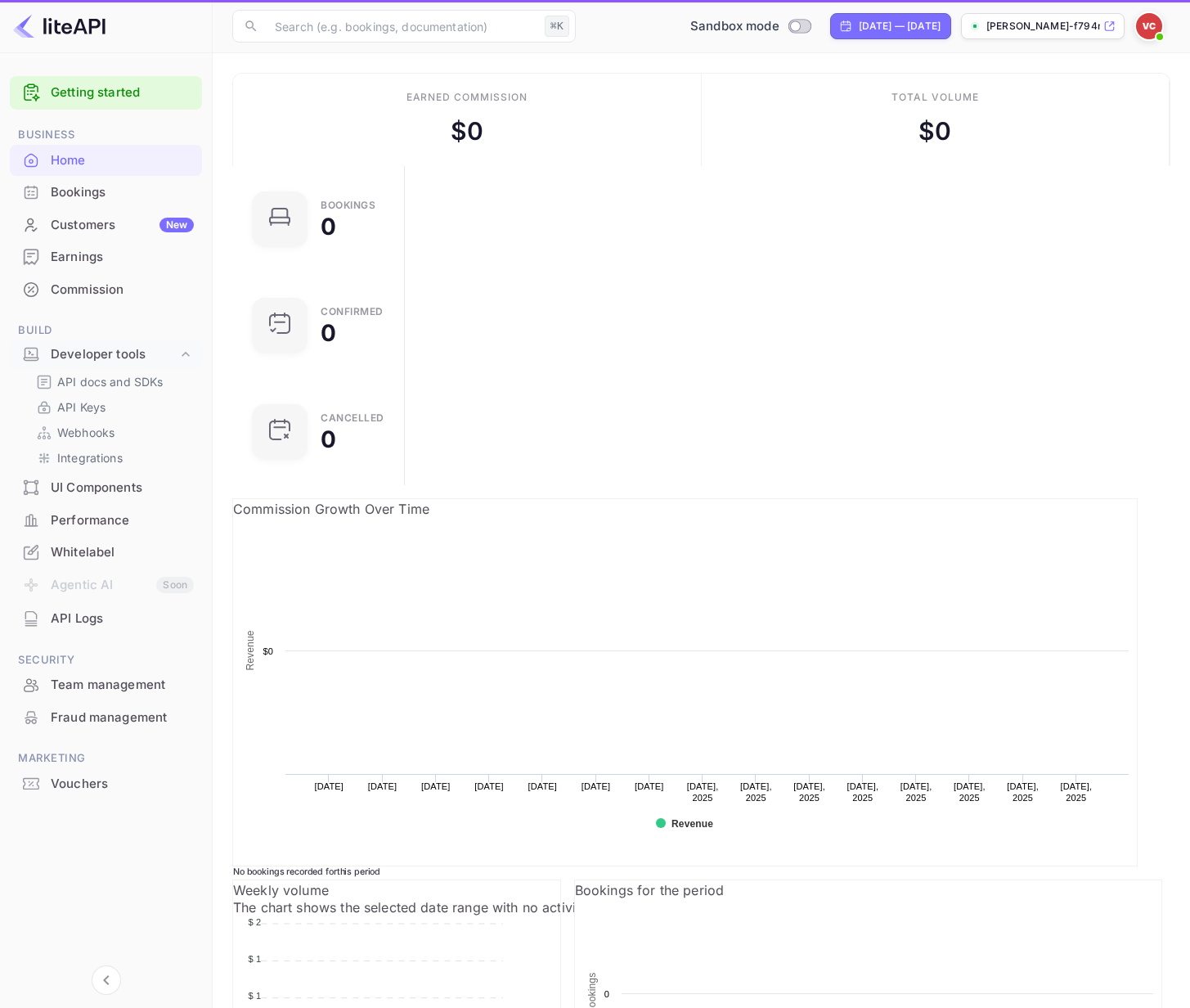
scroll to position [254, 289]
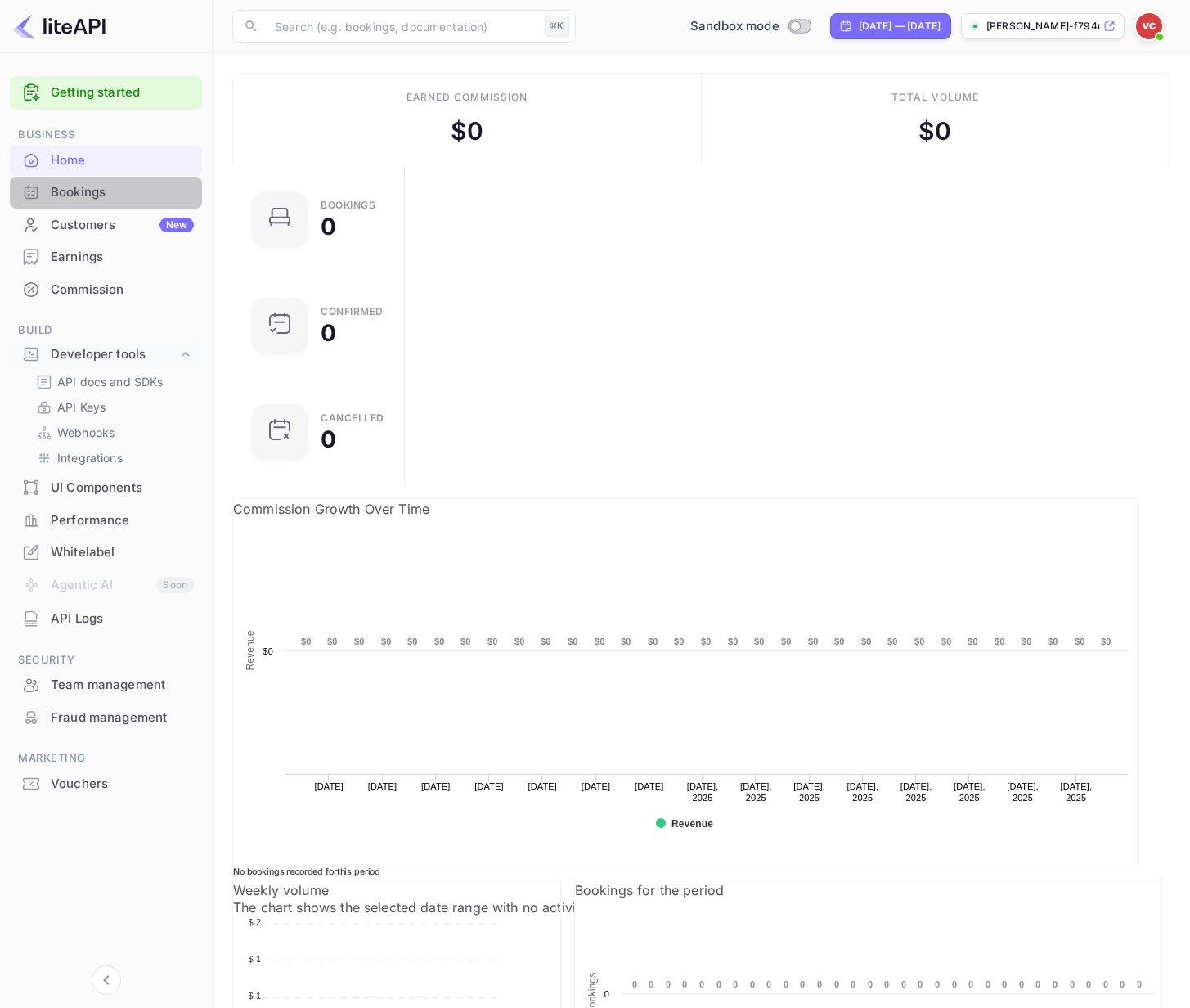
click at [104, 188] on div "Bookings" at bounding box center [123, 192] width 143 height 19
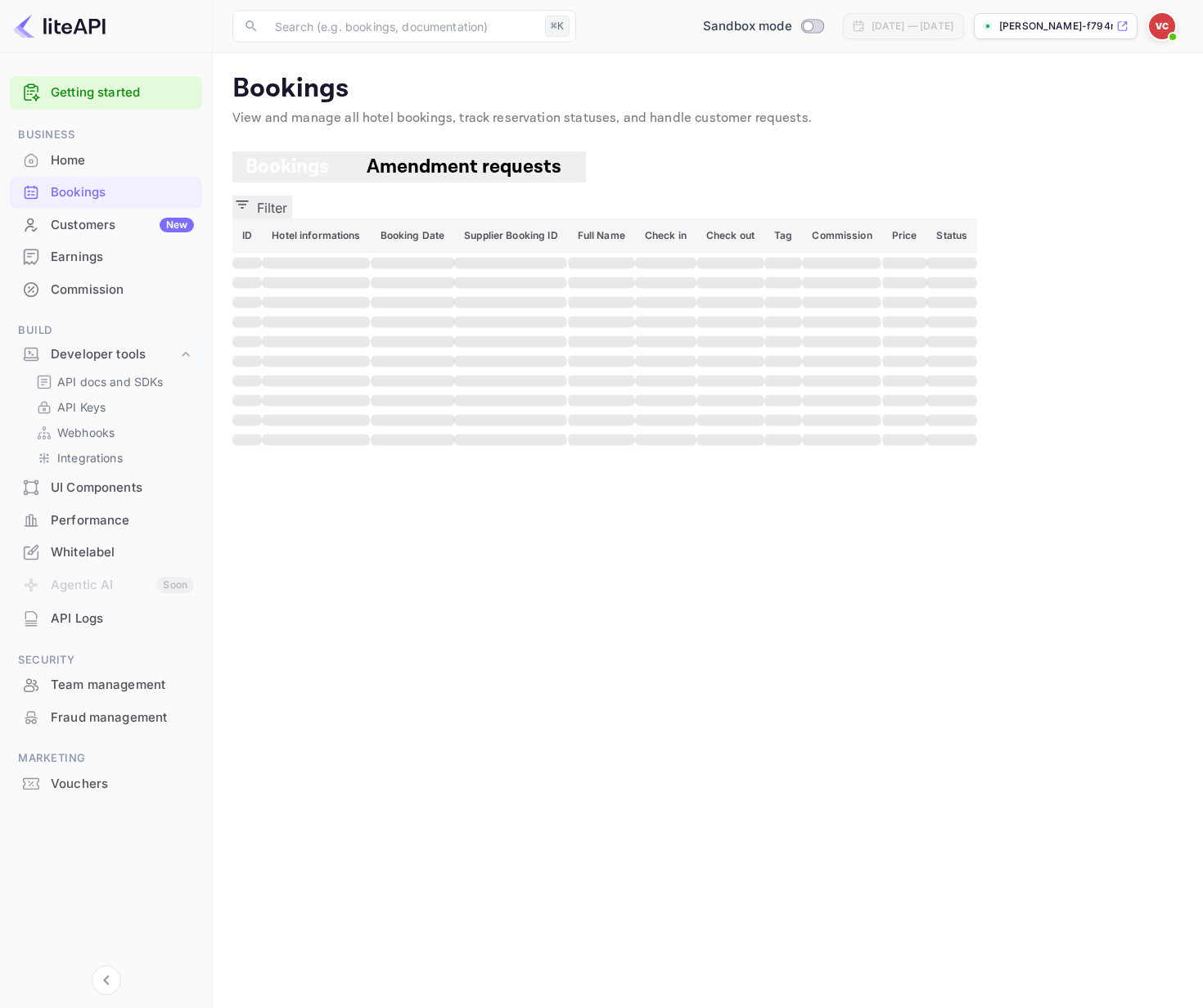
click at [104, 162] on div "Home" at bounding box center [123, 161] width 143 height 19
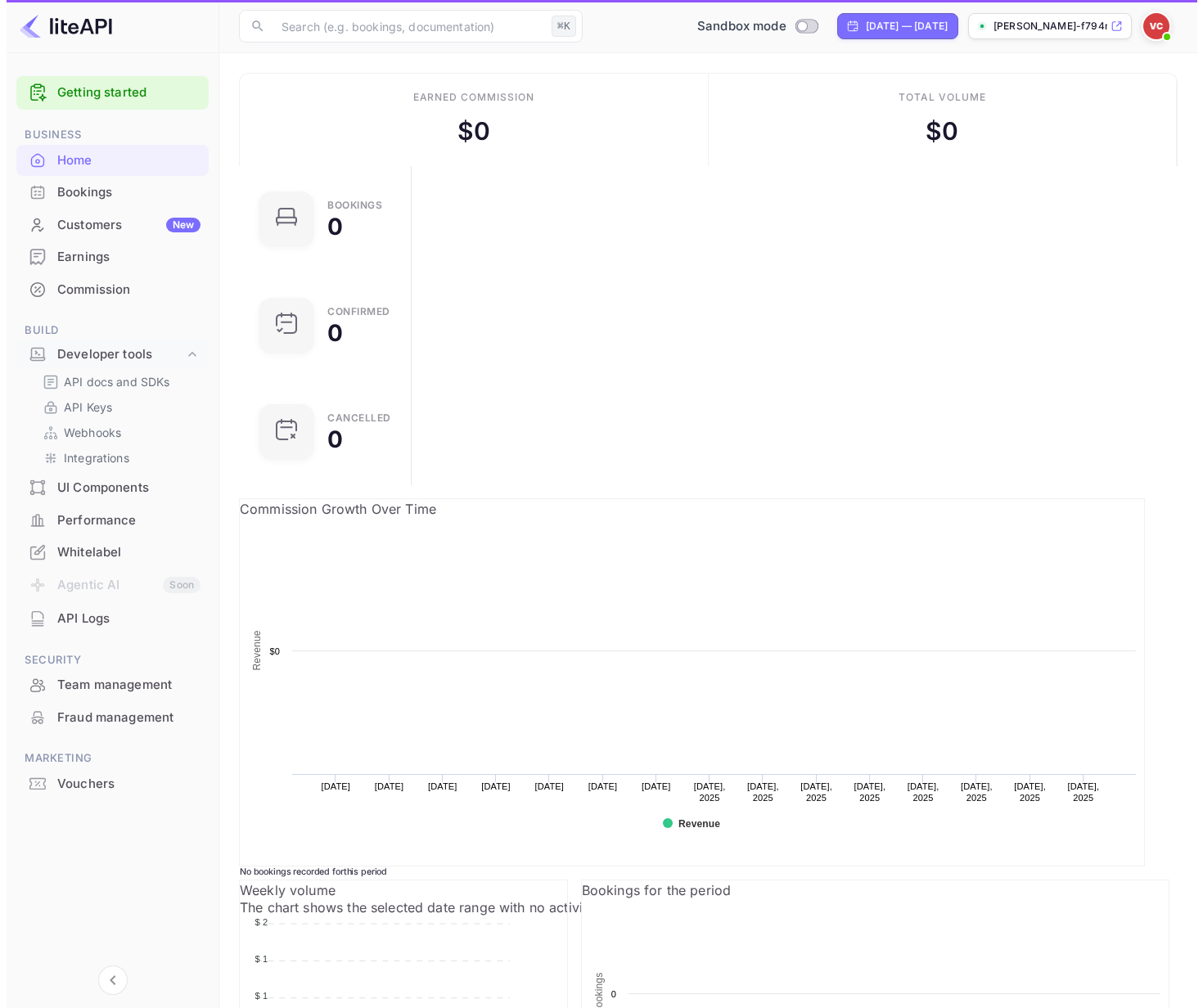
scroll to position [254, 289]
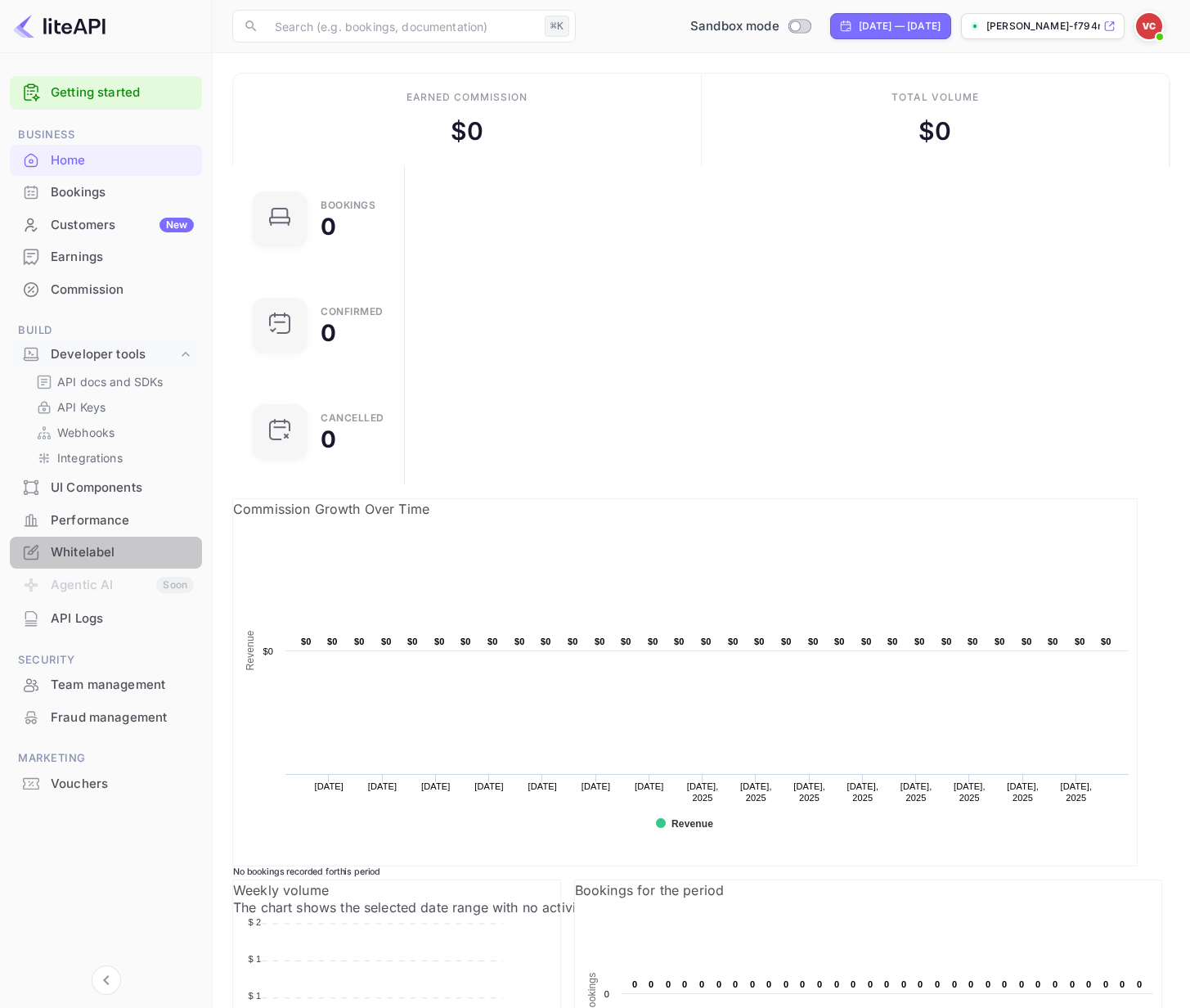
click at [113, 555] on div "Whitelabel" at bounding box center [123, 552] width 143 height 19
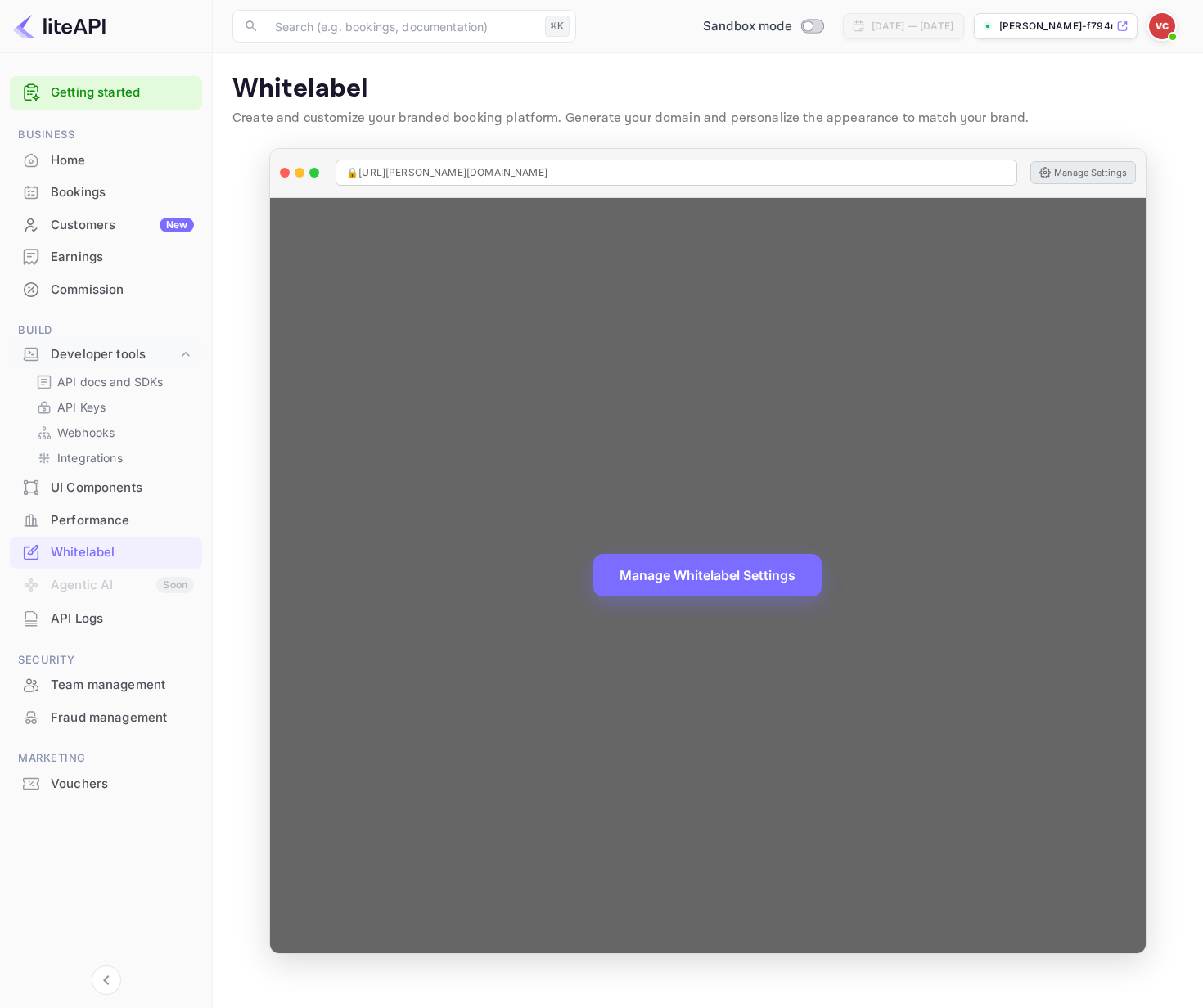
click at [1064, 168] on button "Manage Settings" at bounding box center [1083, 173] width 106 height 23
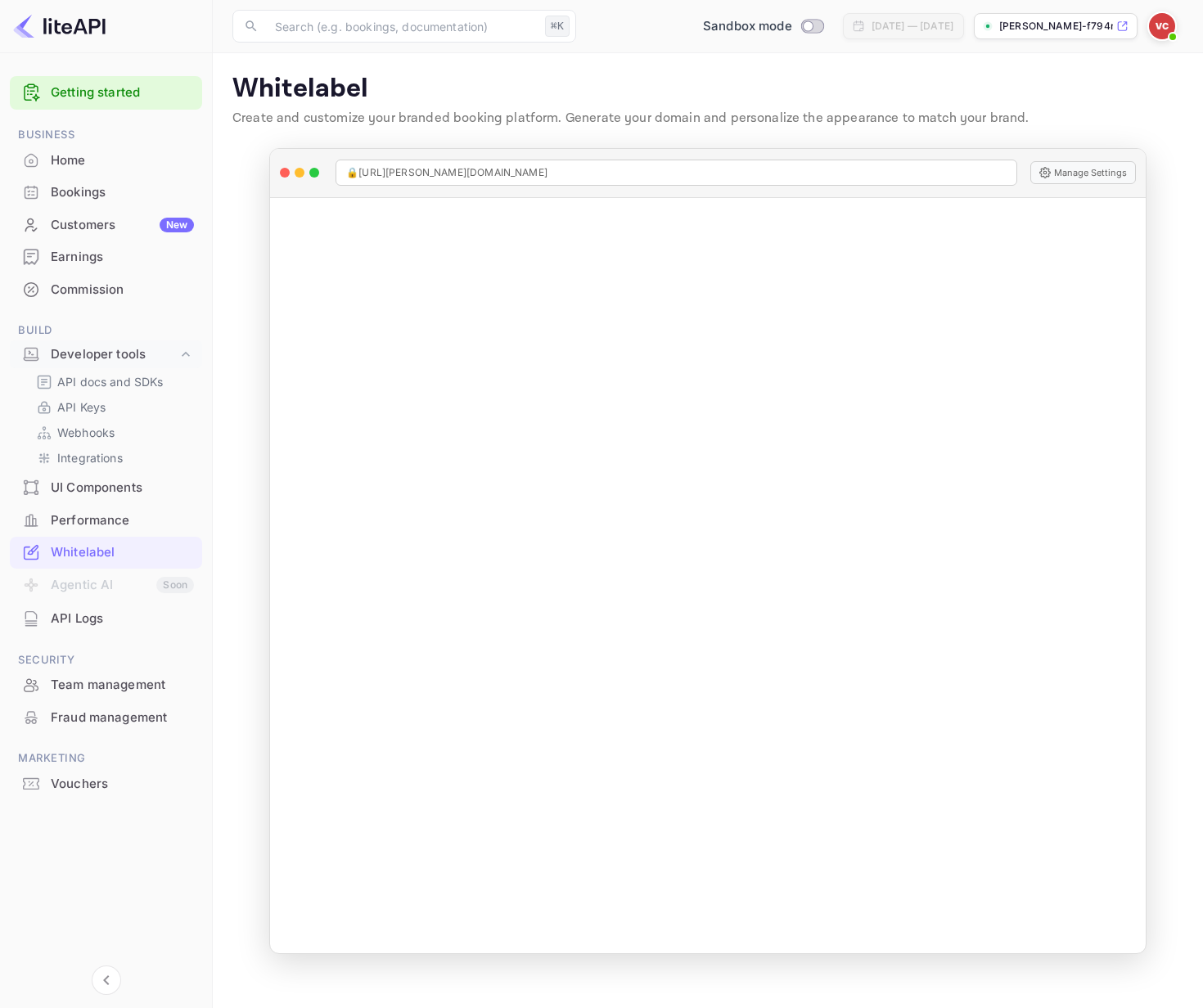
click at [96, 588] on li "Agentic AI Soon" at bounding box center [106, 586] width 192 height 35
click at [73, 385] on p "API docs and SDKs" at bounding box center [110, 382] width 106 height 17
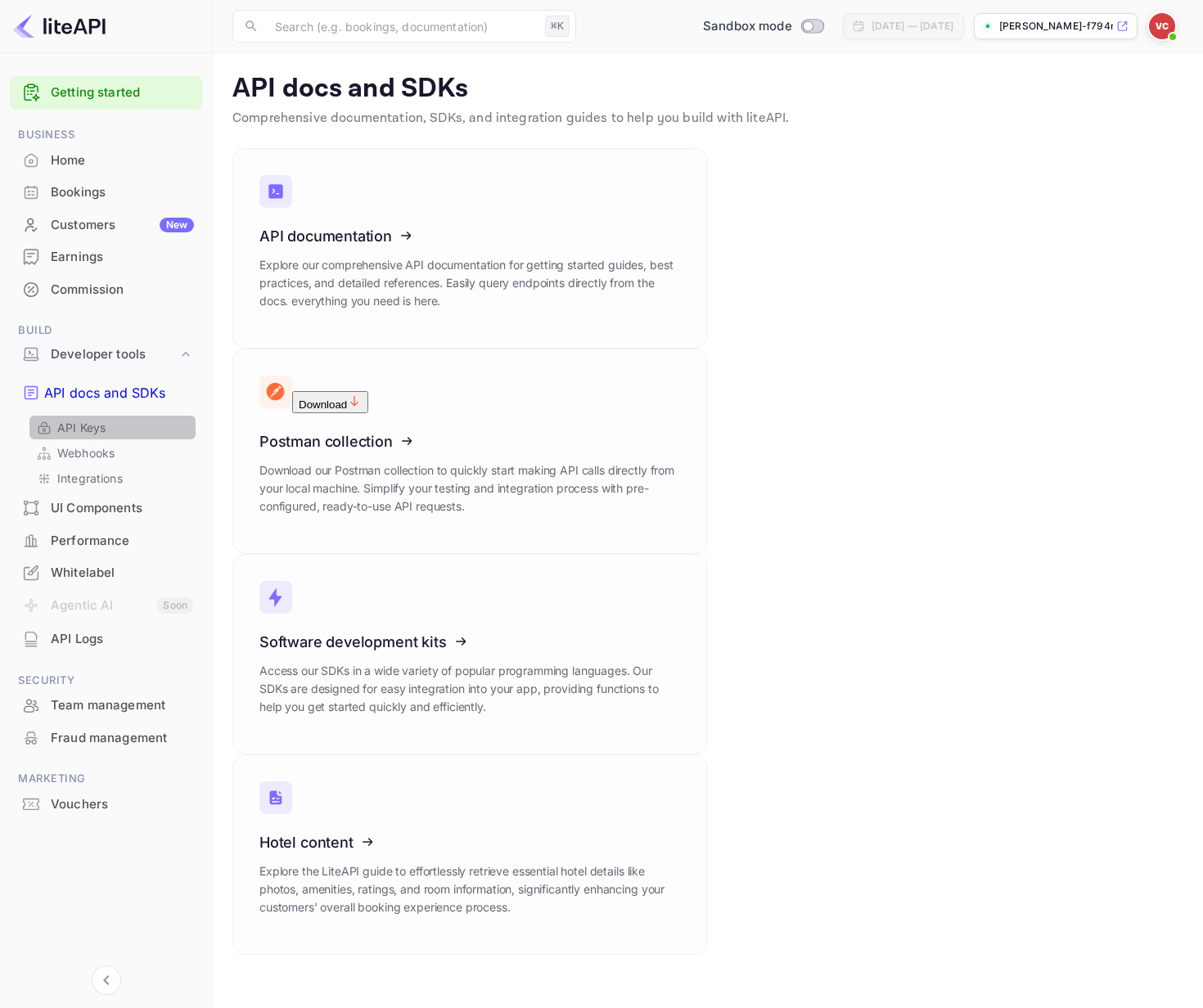
click at [73, 419] on p "API Keys" at bounding box center [81, 427] width 49 height 17
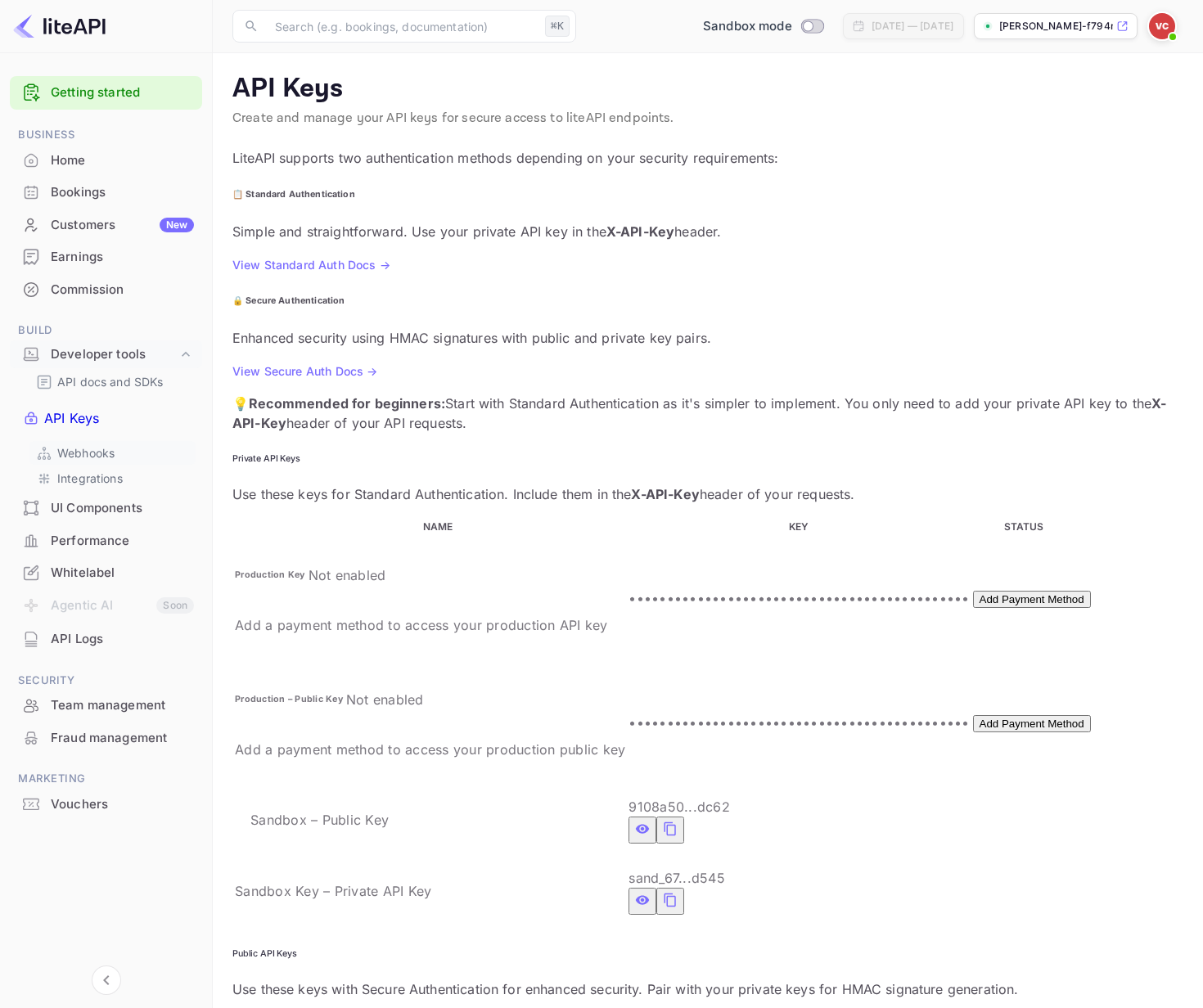
click at [74, 444] on p "Webhooks" at bounding box center [85, 452] width 57 height 17
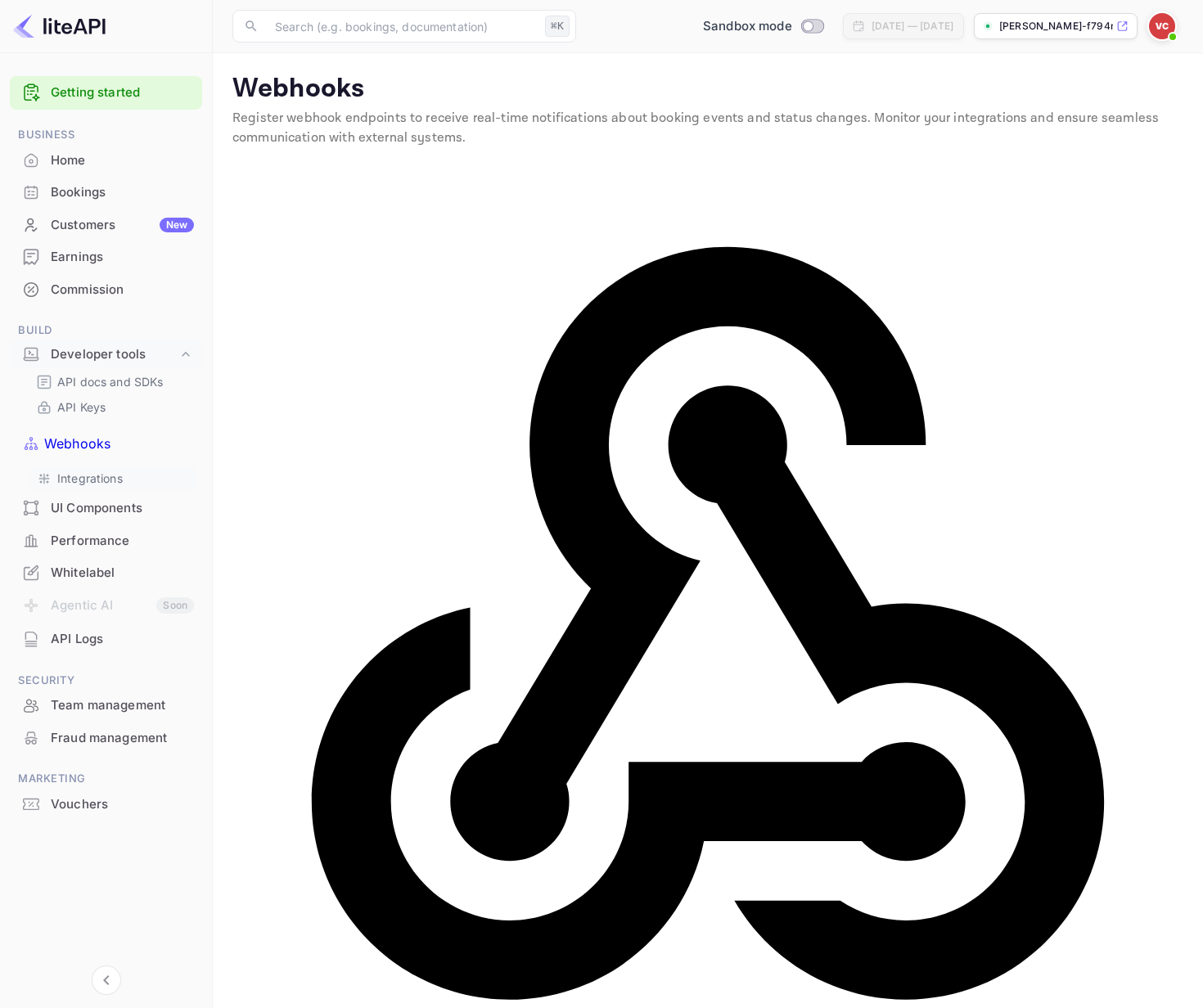
click at [76, 470] on p "Integrations" at bounding box center [89, 478] width 65 height 17
